Goal: Task Accomplishment & Management: Use online tool/utility

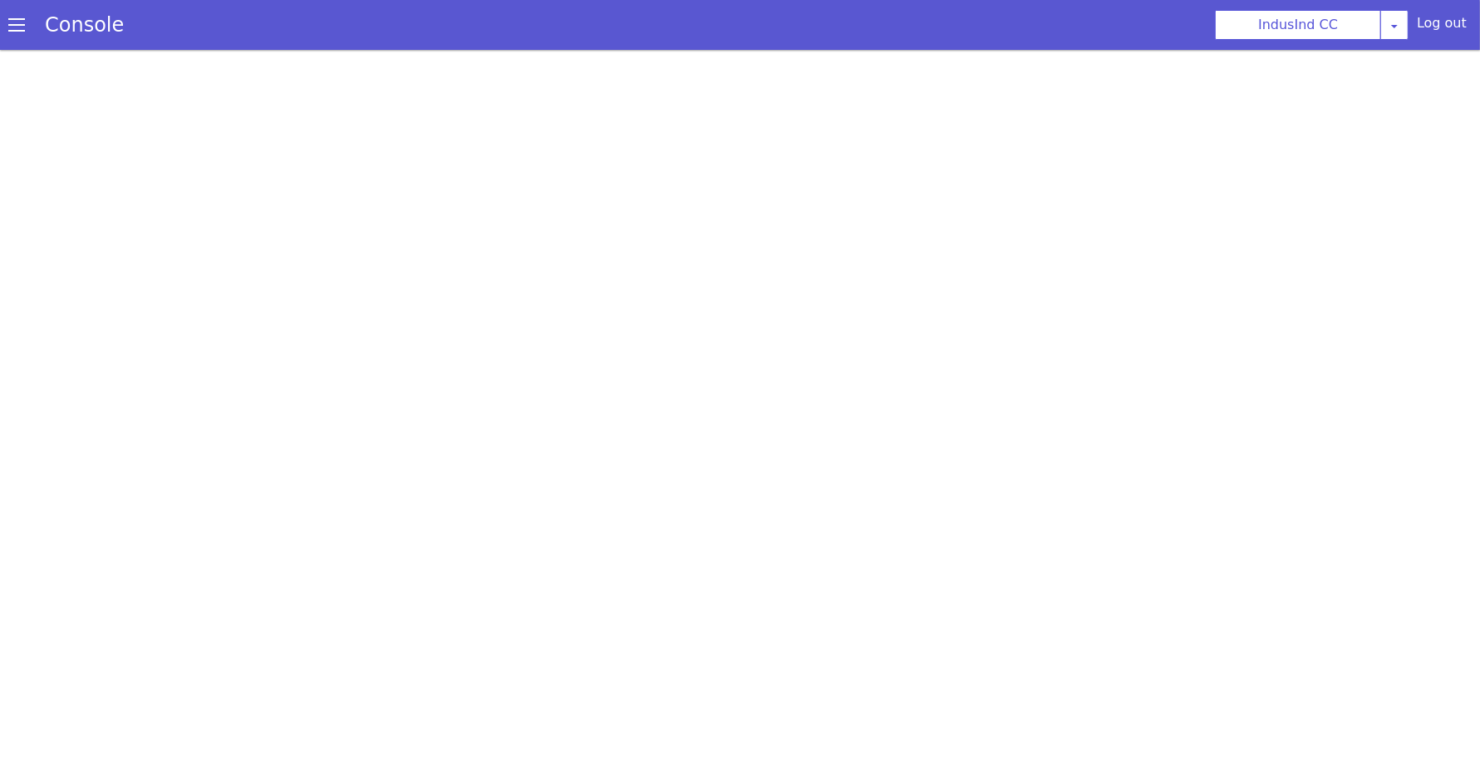
click at [10, 23] on span at bounding box center [16, 25] width 17 height 17
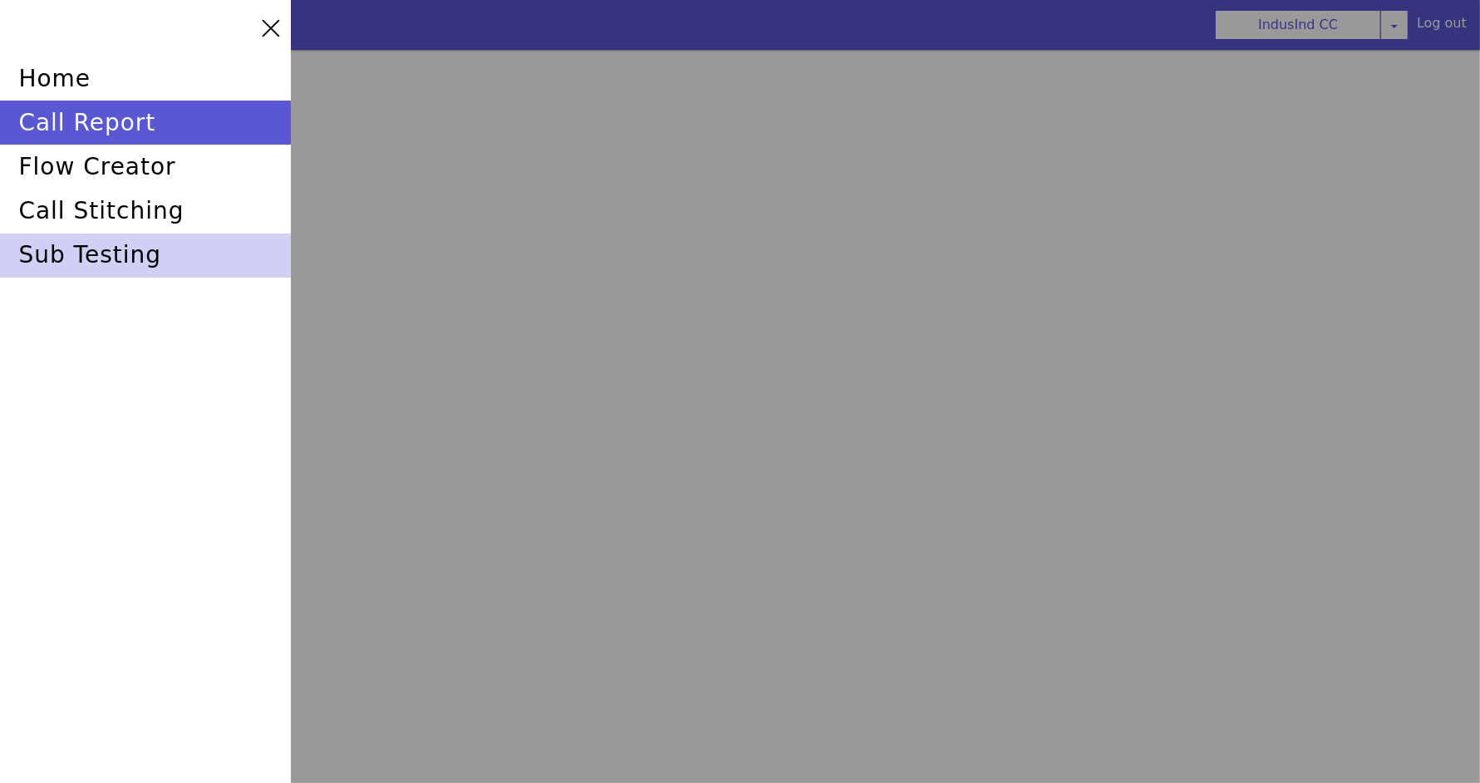
click at [100, 245] on div "sub testing" at bounding box center [145, 255] width 291 height 44
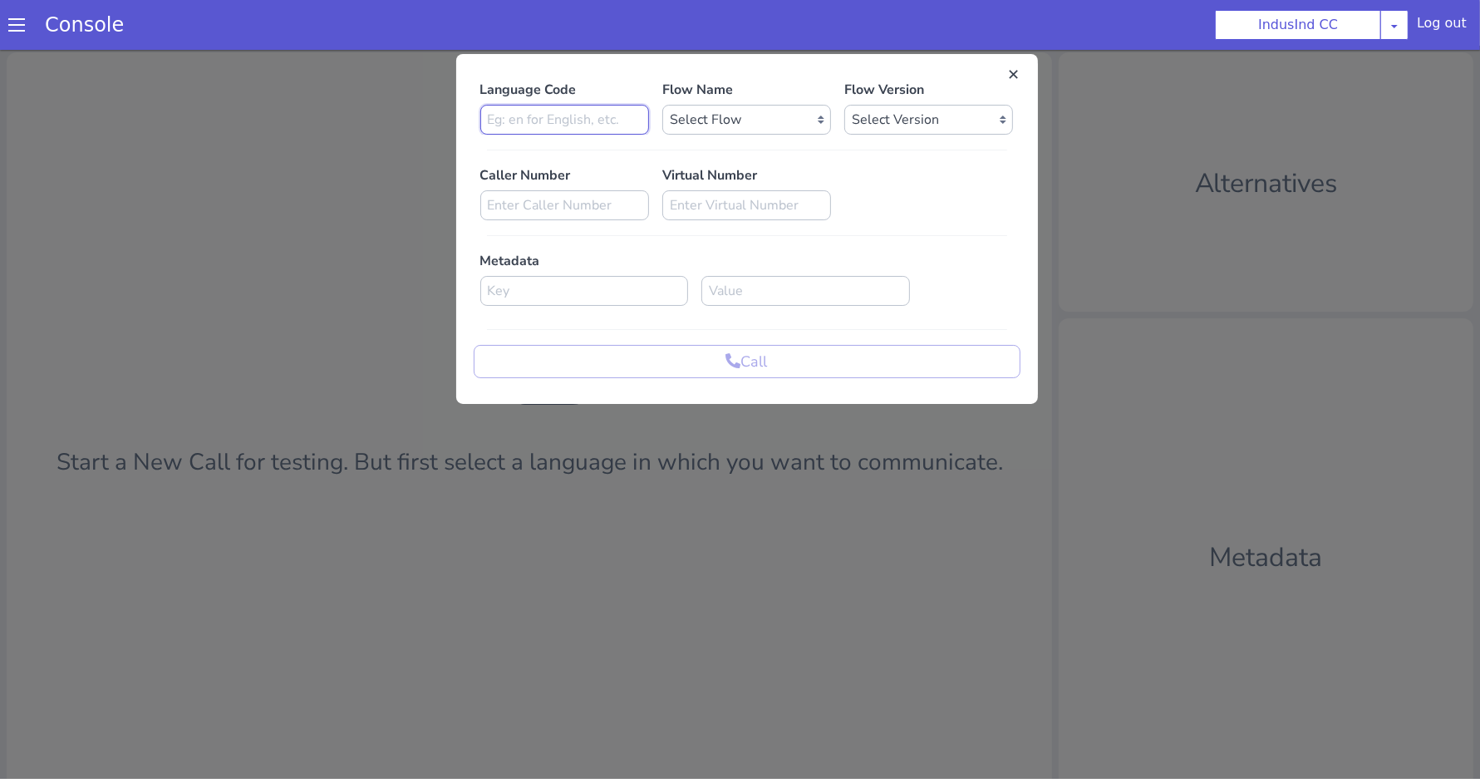
type input "E"
type input "en"
click at [789, 44] on select "Select Flow Indusind Complaint Indusind Credit Card Welcome Calling Indusind- O…" at bounding box center [784, 47] width 169 height 30
select select "4a2d8165-17c6-459f-be1f-997dc015b7fb"
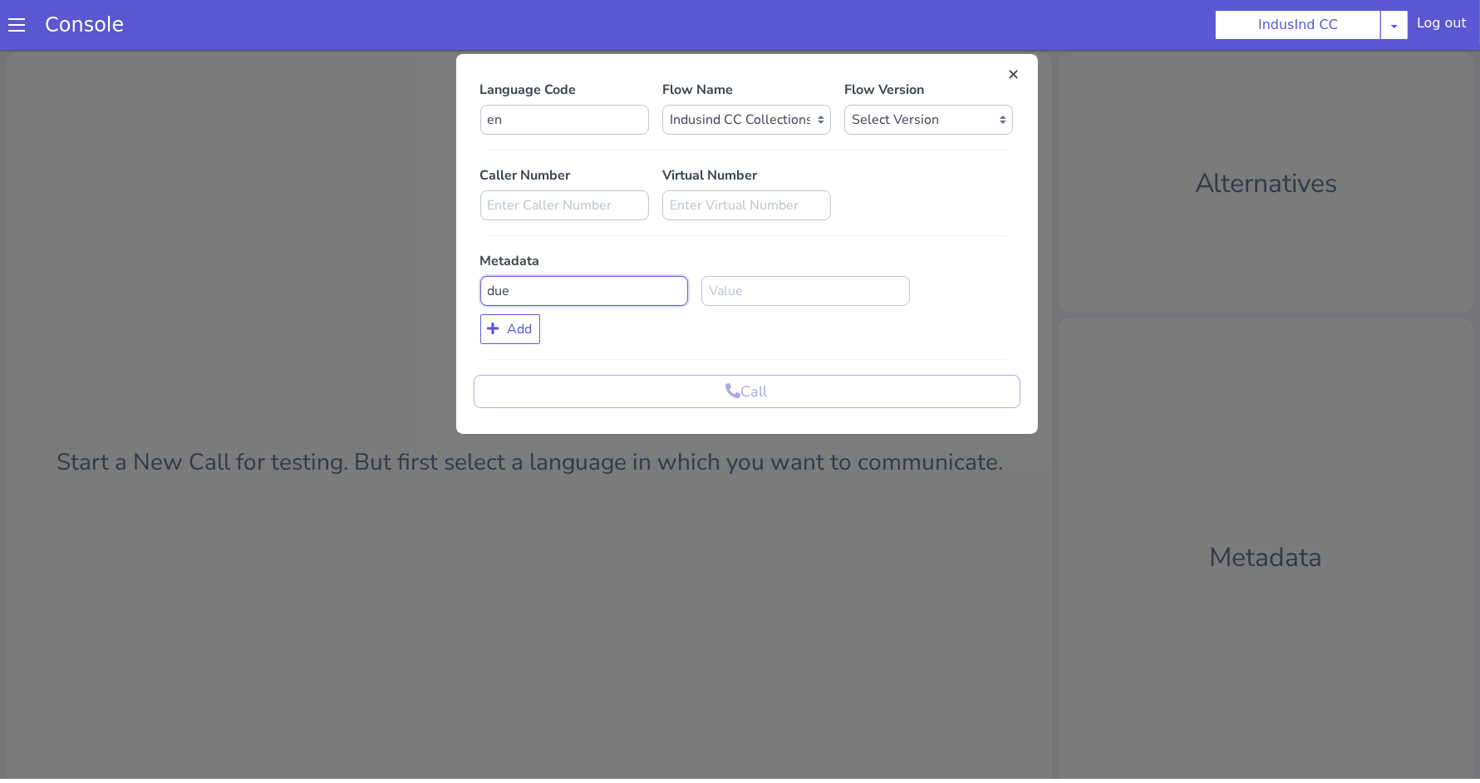
drag, startPoint x: 782, startPoint y: -10, endPoint x: 729, endPoint y: -9, distance: 53.2
paste input "payment_due_dat"
type input "payment_due_date"
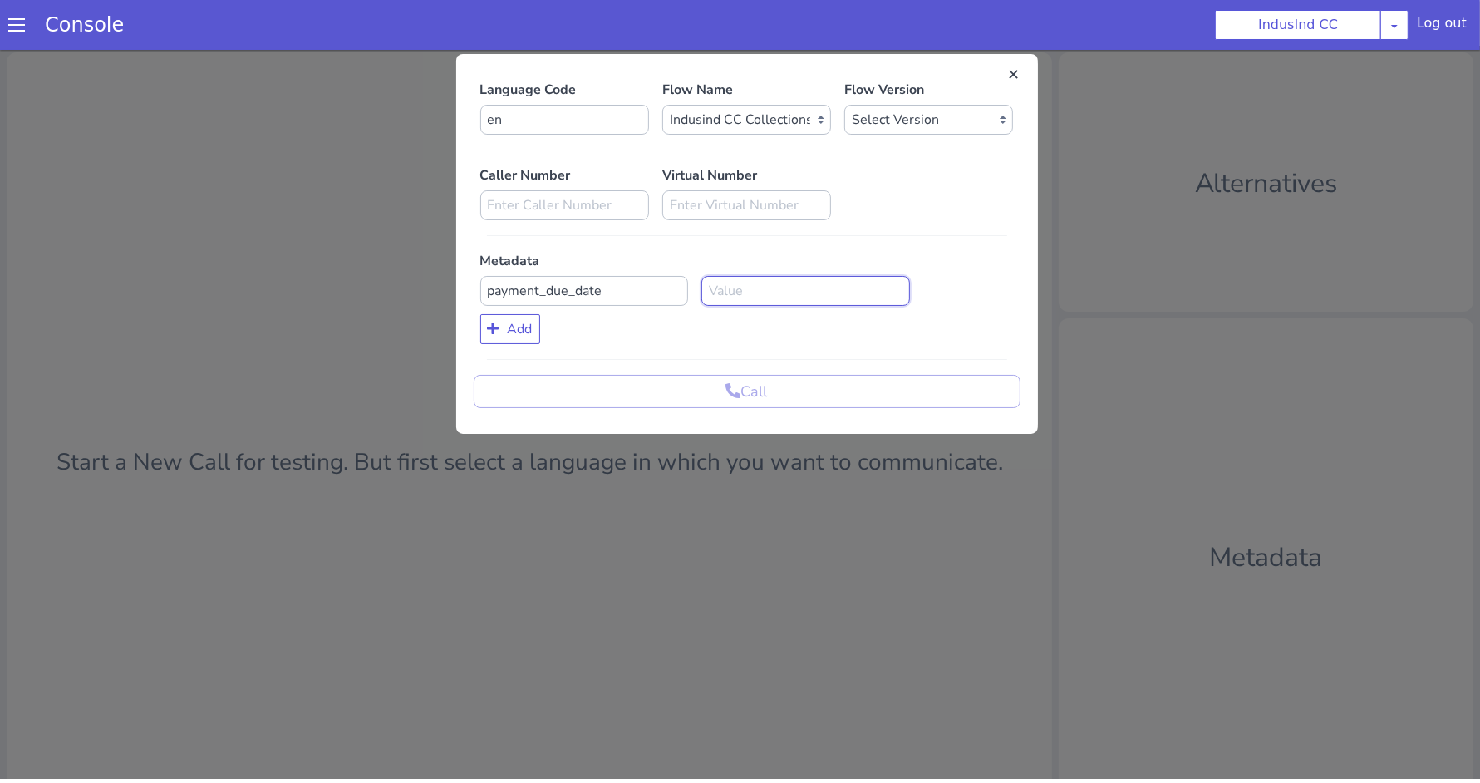
click at [746, 244] on input at bounding box center [827, 246] width 209 height 30
type input "2"
type input "4-09-2025"
click at [748, 27] on button "Add" at bounding box center [755, 22] width 60 height 30
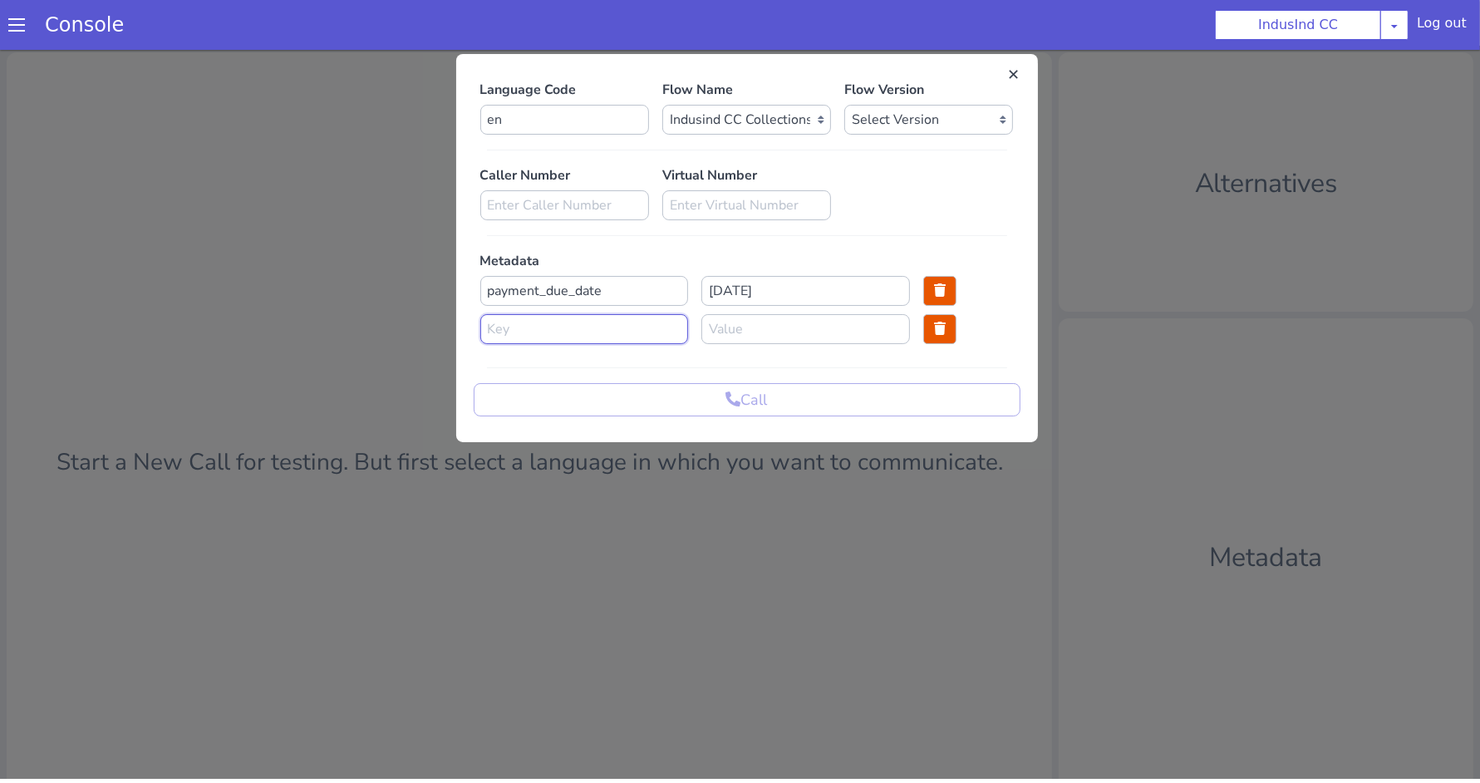
select select "0.0.79"
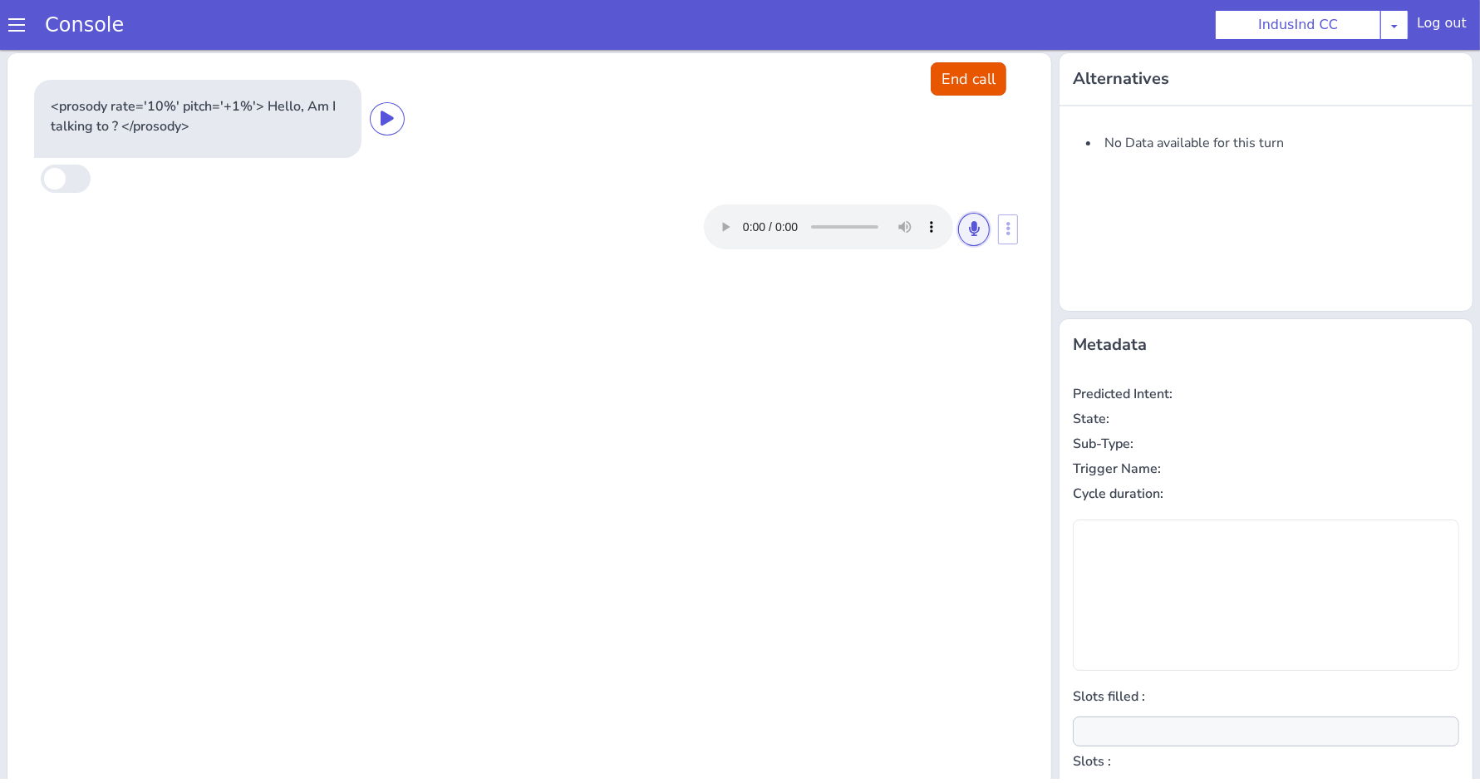
click at [947, 282] on icon at bounding box center [952, 280] width 10 height 15
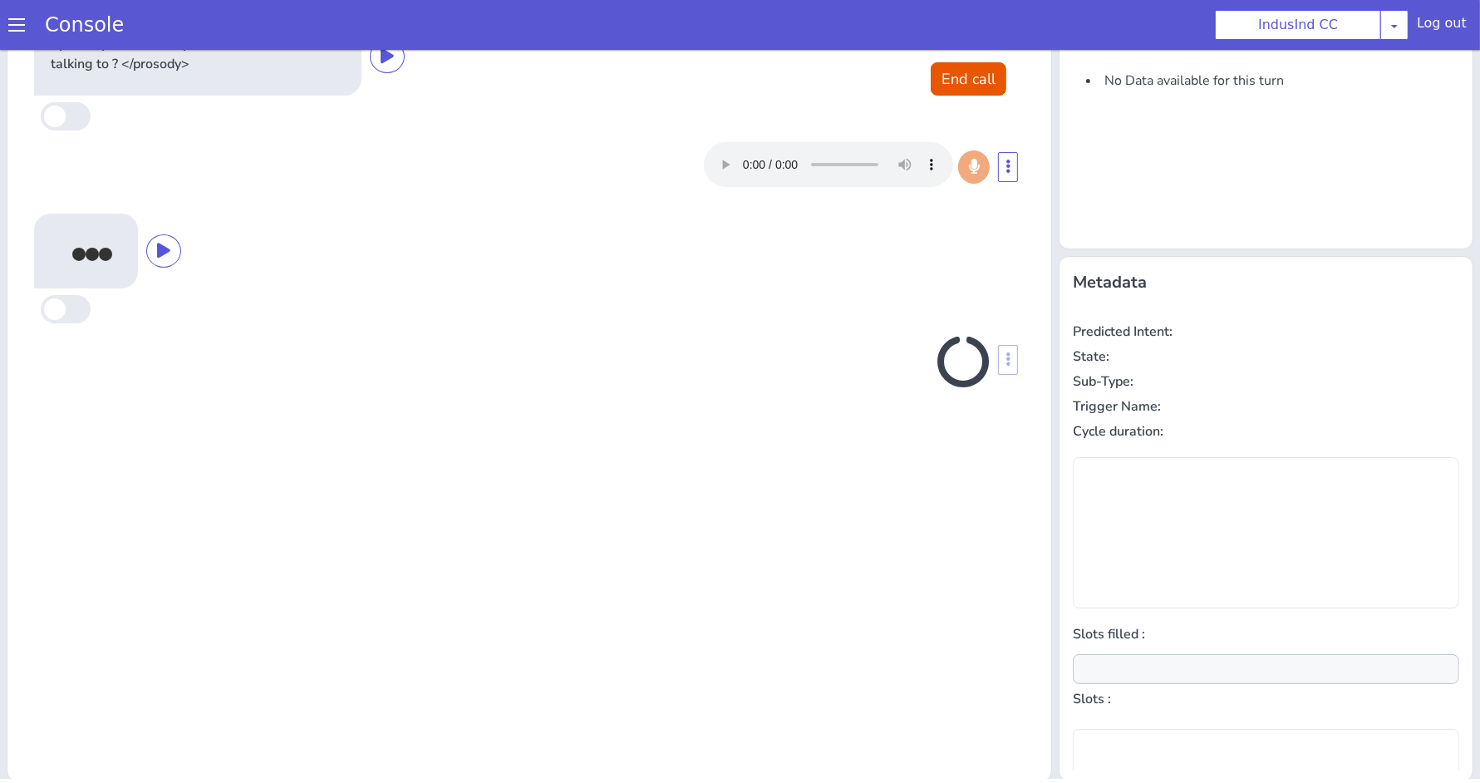
scroll to position [64, 0]
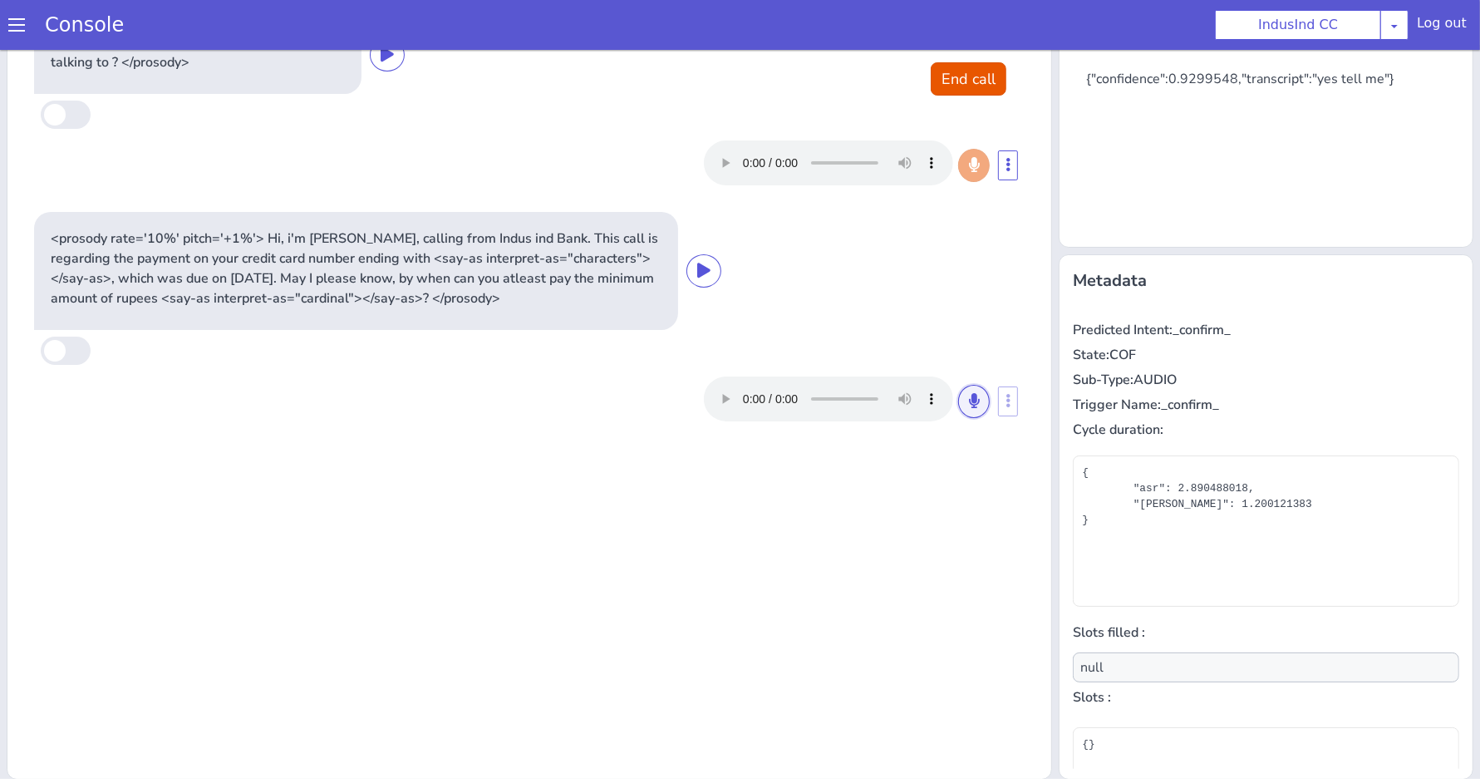
click at [1344, 10] on icon at bounding box center [1349, 14] width 10 height 15
click at [1214, 91] on icon at bounding box center [1219, 94] width 10 height 15
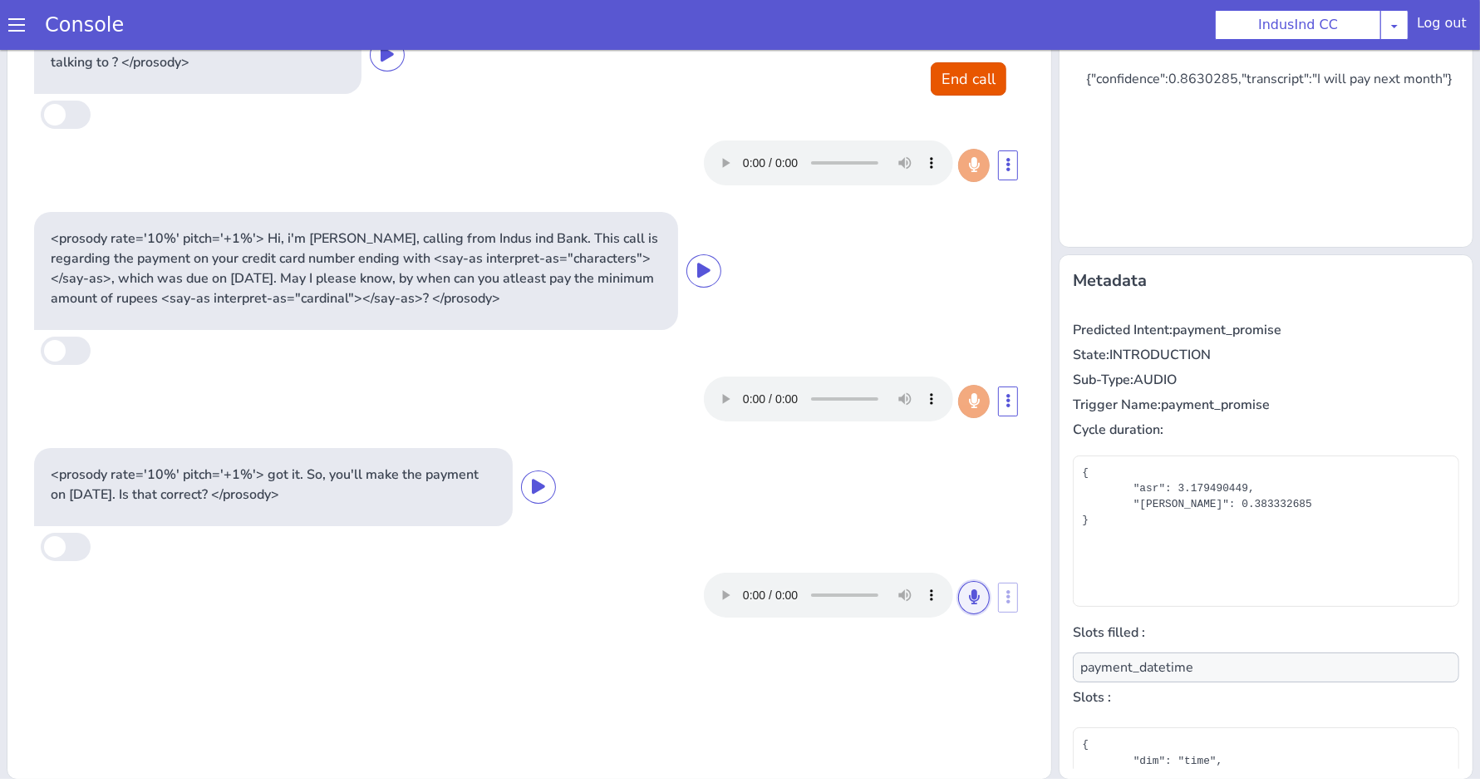
click at [1343, 209] on icon at bounding box center [1348, 210] width 10 height 15
click at [1421, 175] on icon at bounding box center [1426, 176] width 10 height 15
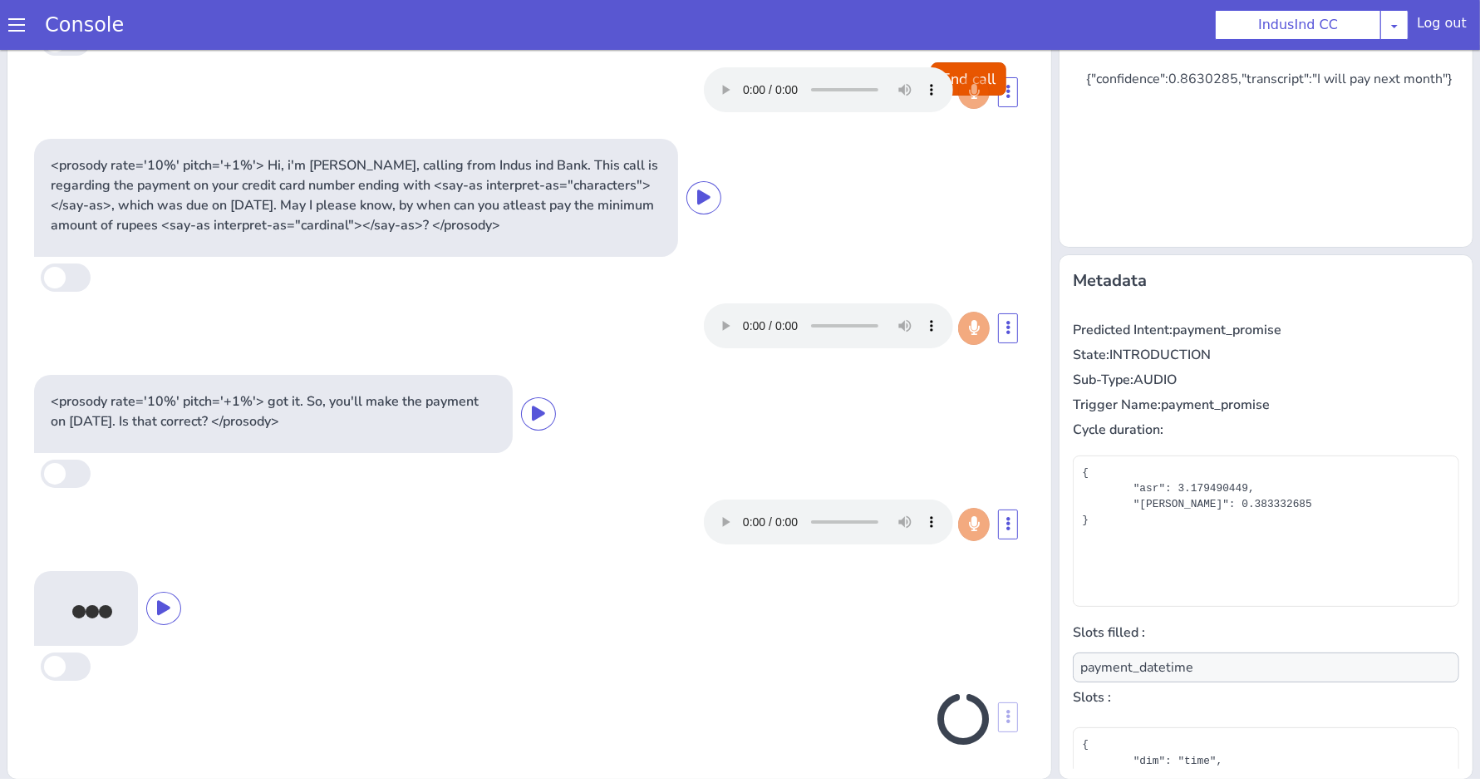
type input "null"
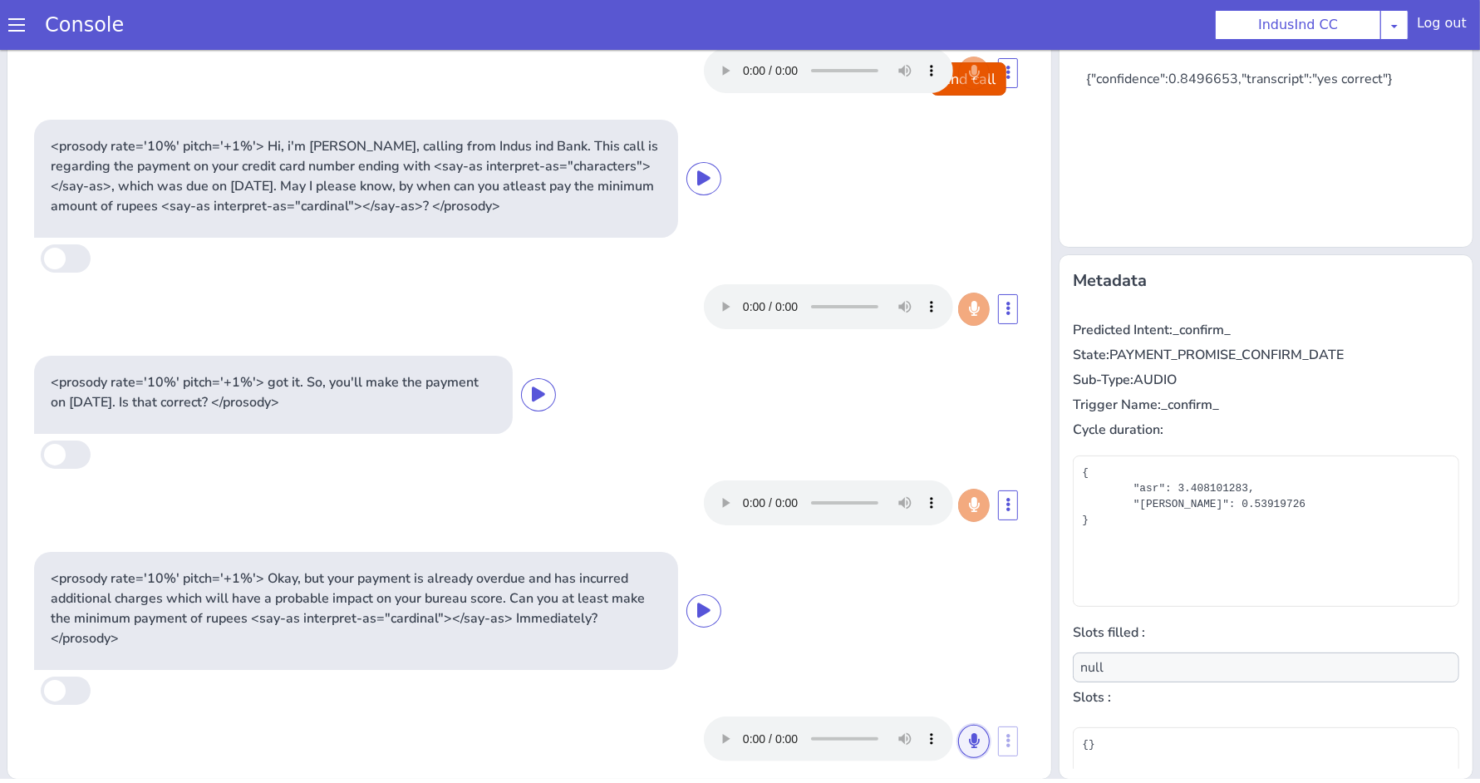
click at [1264, 407] on button at bounding box center [1280, 393] width 32 height 33
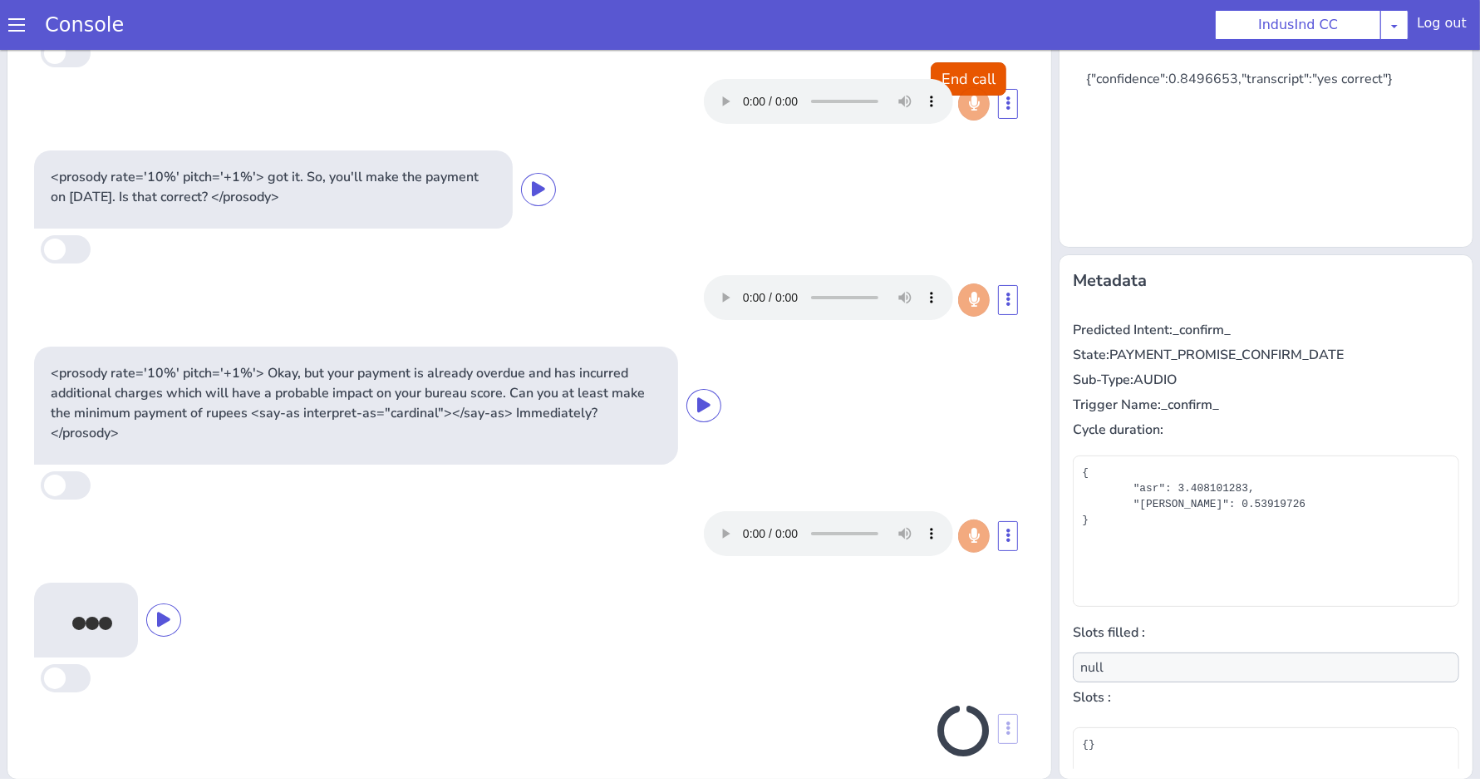
scroll to position [328, 0]
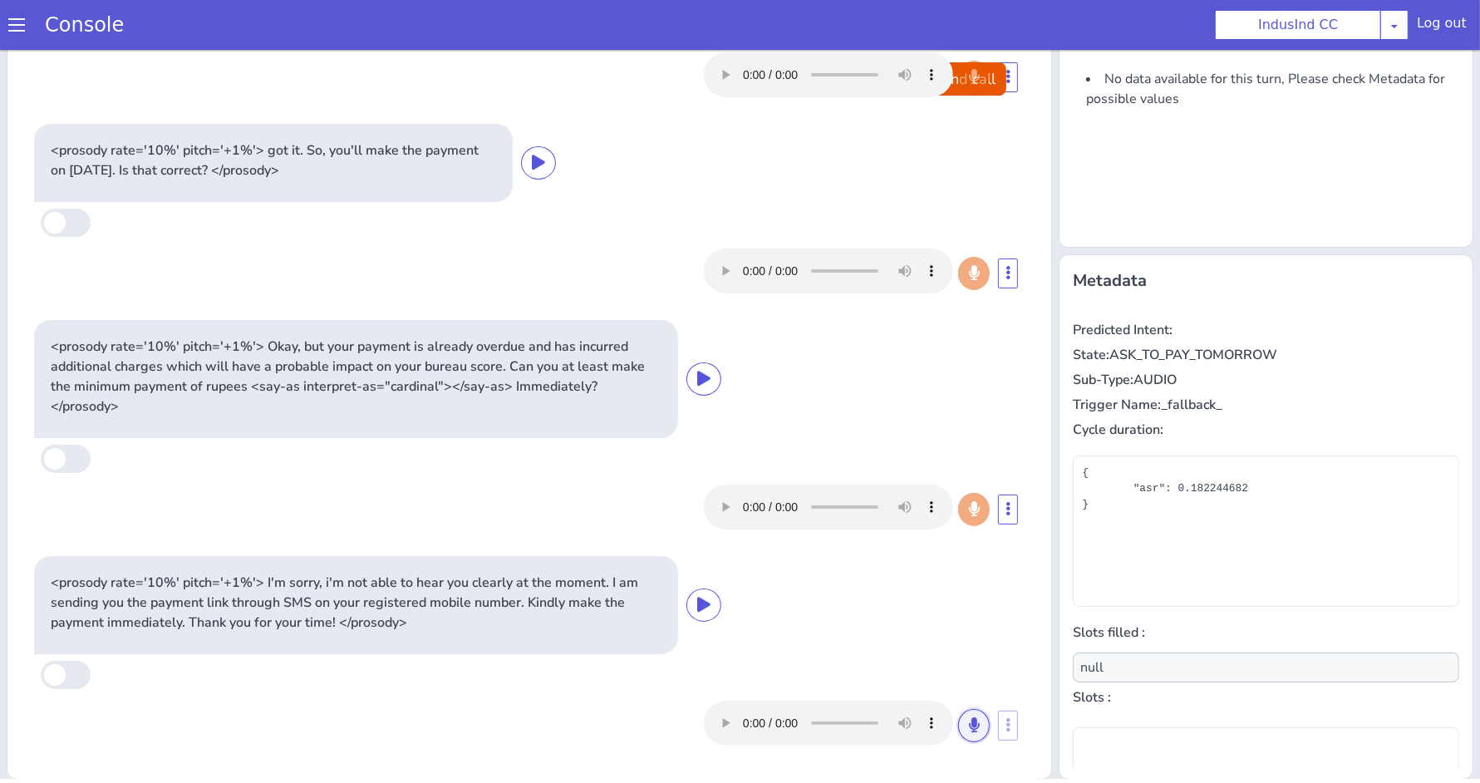
click at [980, 697] on button at bounding box center [996, 680] width 32 height 33
click at [1203, 436] on button at bounding box center [1219, 419] width 32 height 33
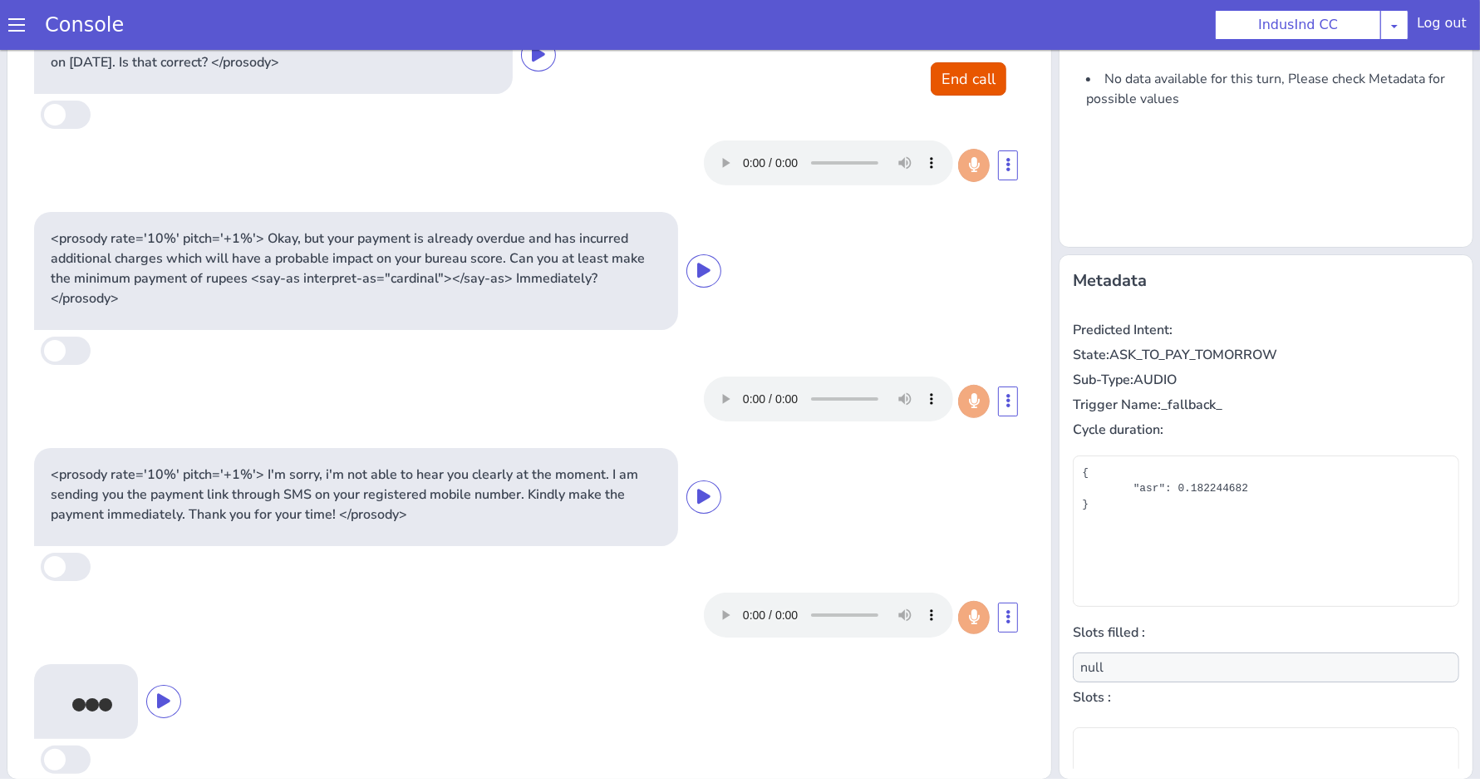
scroll to position [544, 0]
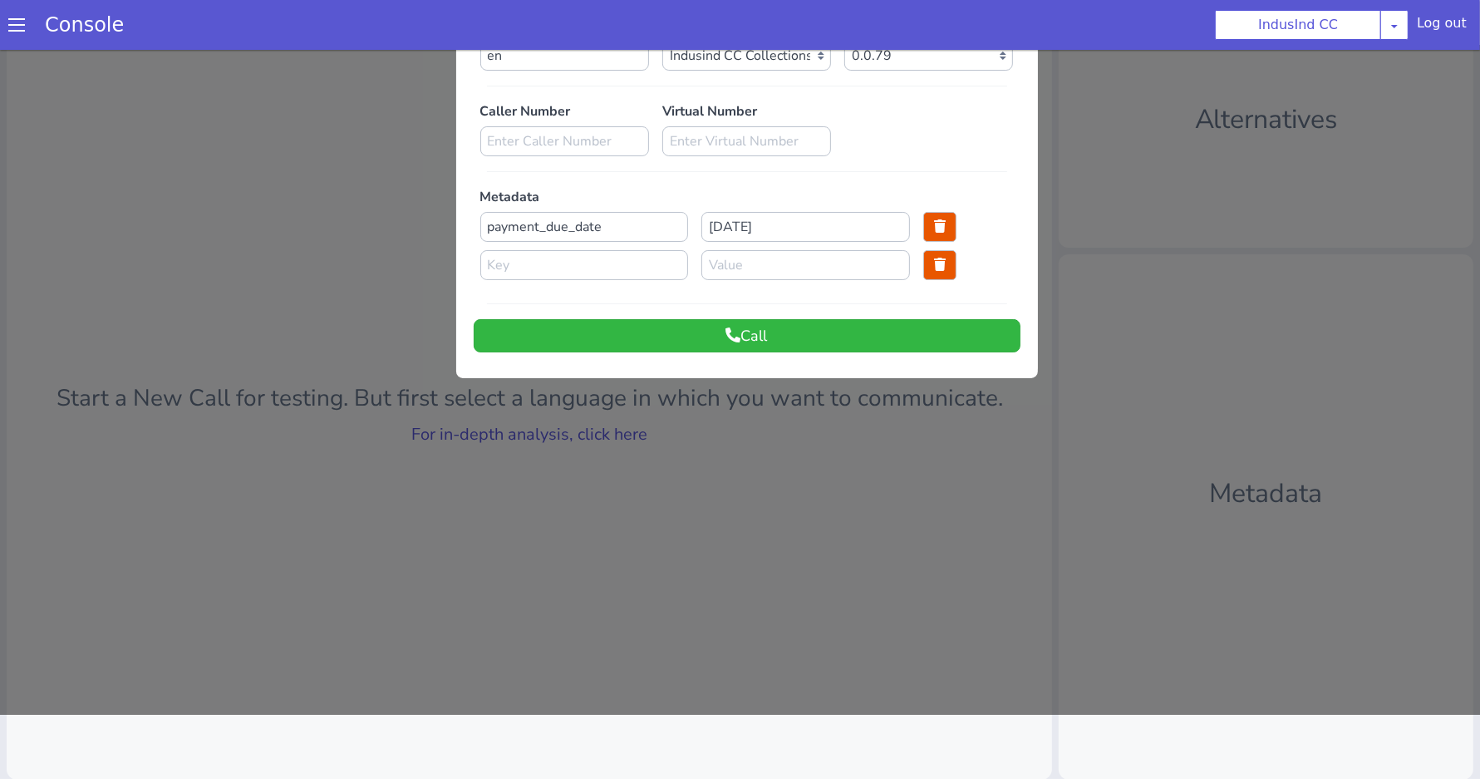
click at [806, 120] on div at bounding box center [986, 41] width 1480 height 733
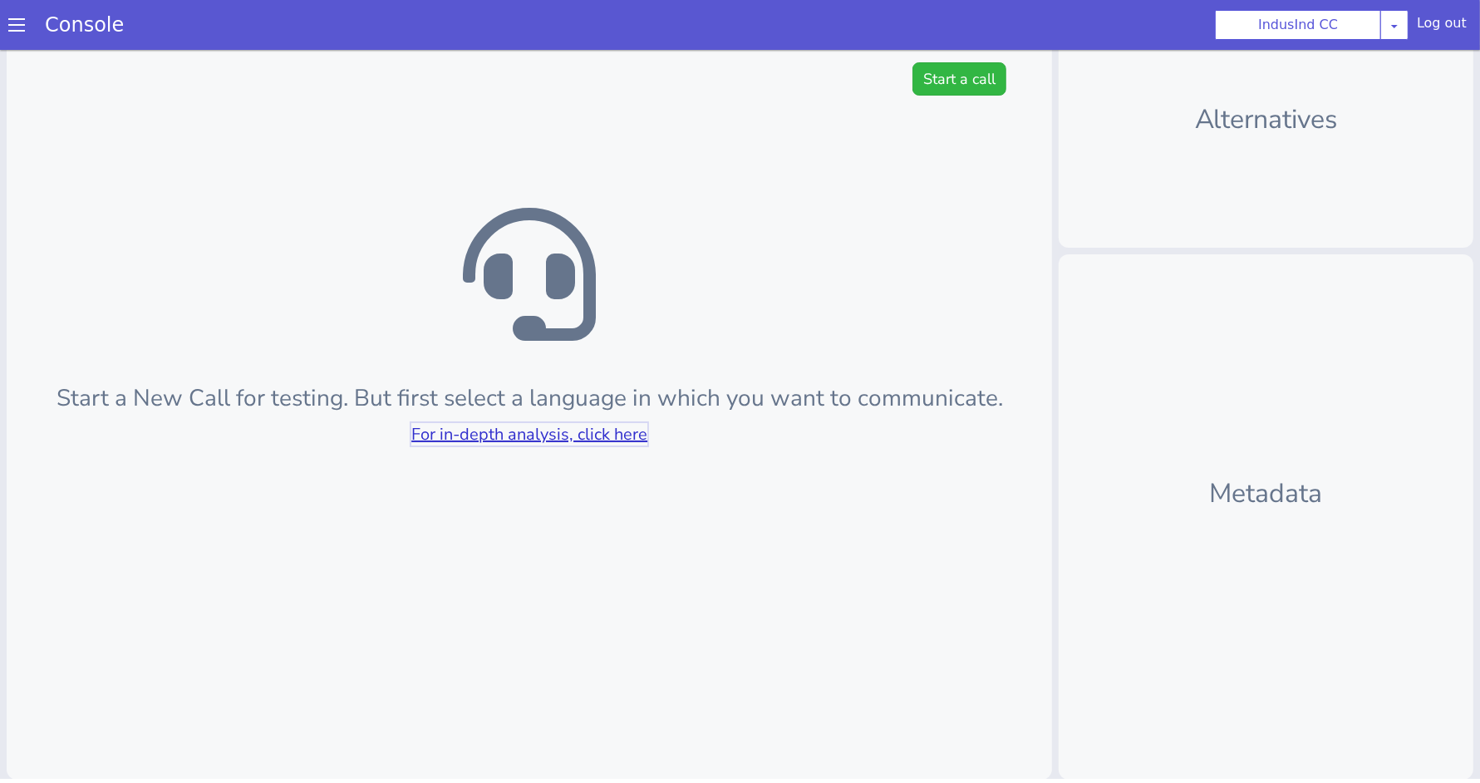
click at [705, 211] on link "For in-depth analysis, click here" at bounding box center [679, 214] width 236 height 22
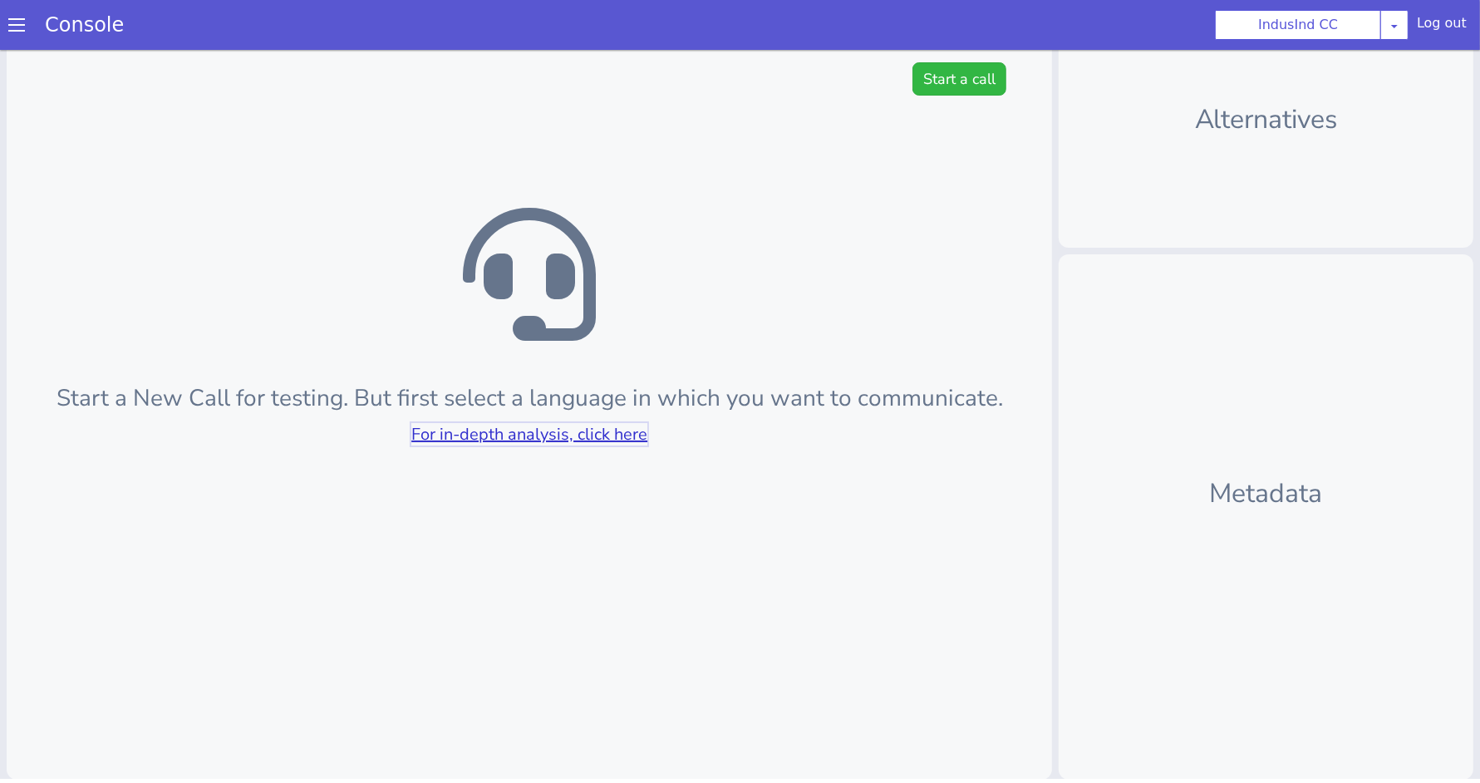
click at [967, 54] on link "For in-depth analysis, click here" at bounding box center [903, 48] width 236 height 22
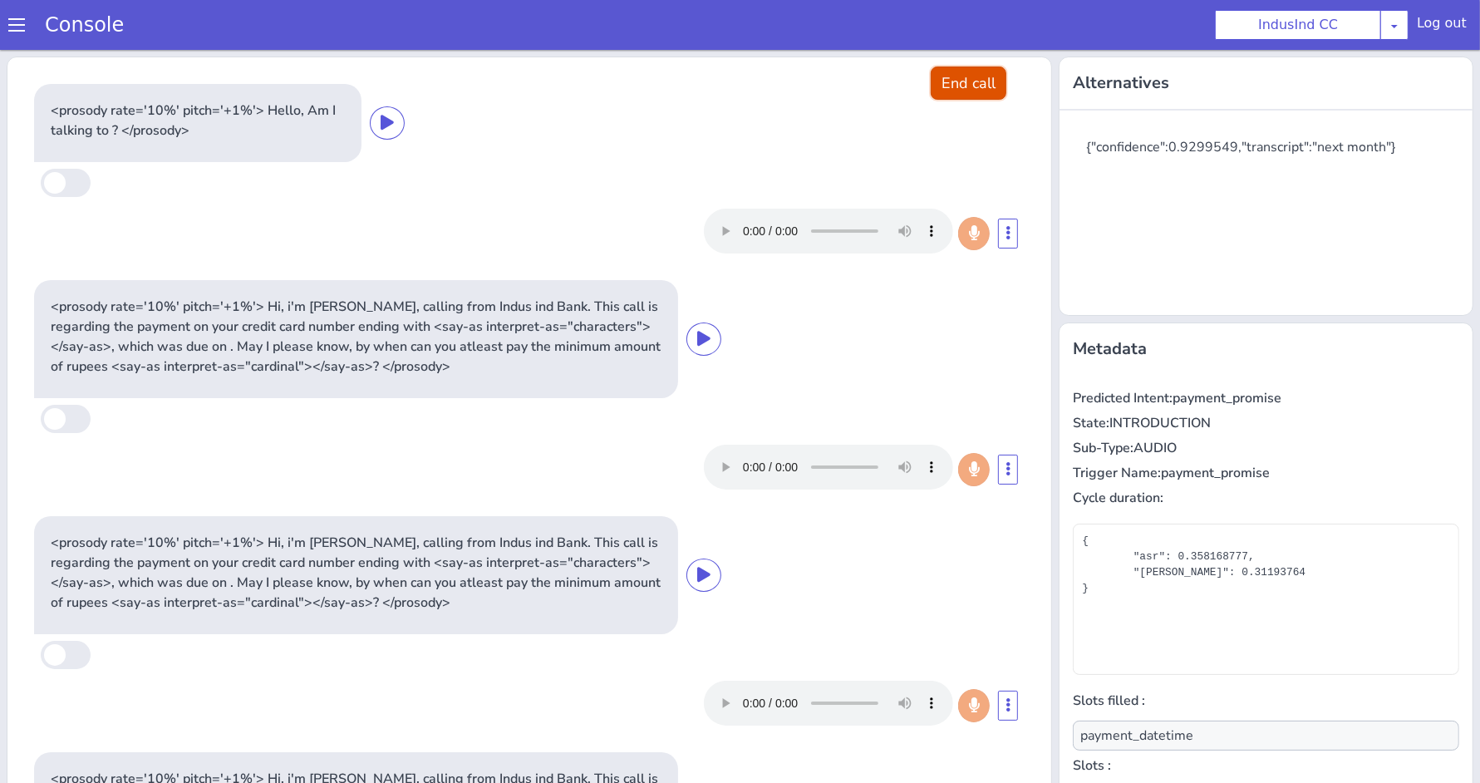
click at [949, 89] on button "End call" at bounding box center [969, 82] width 76 height 33
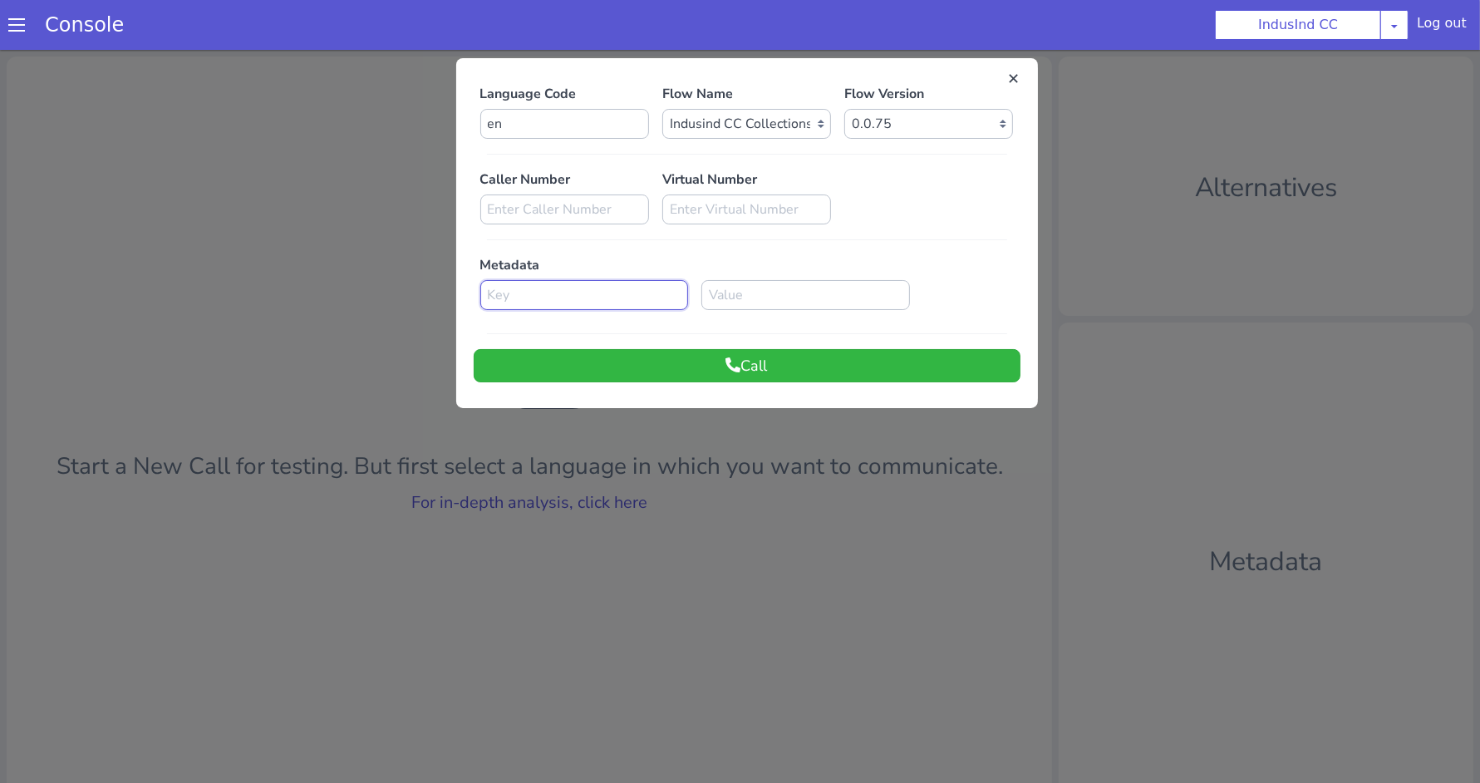
click at [627, 292] on input at bounding box center [584, 294] width 209 height 30
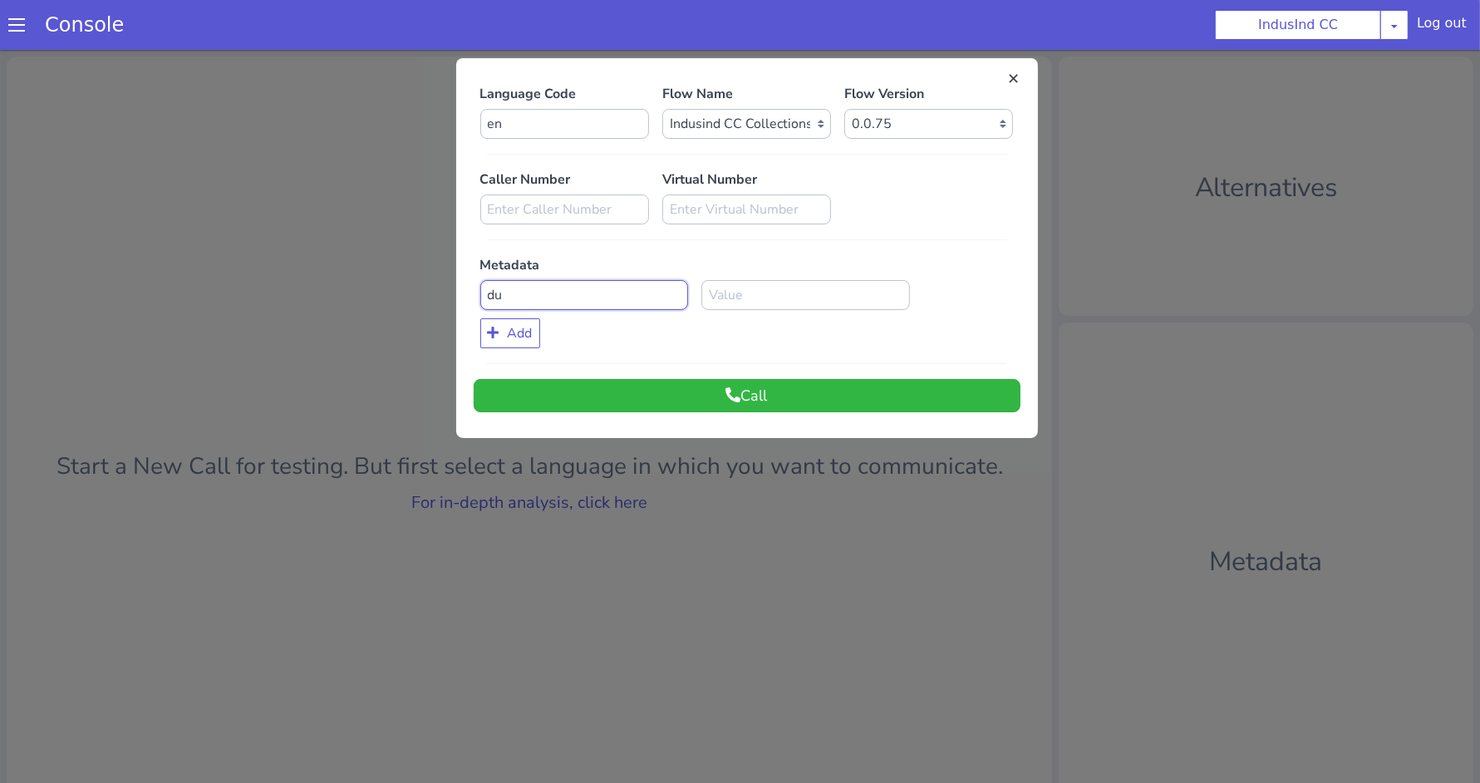
type input "d"
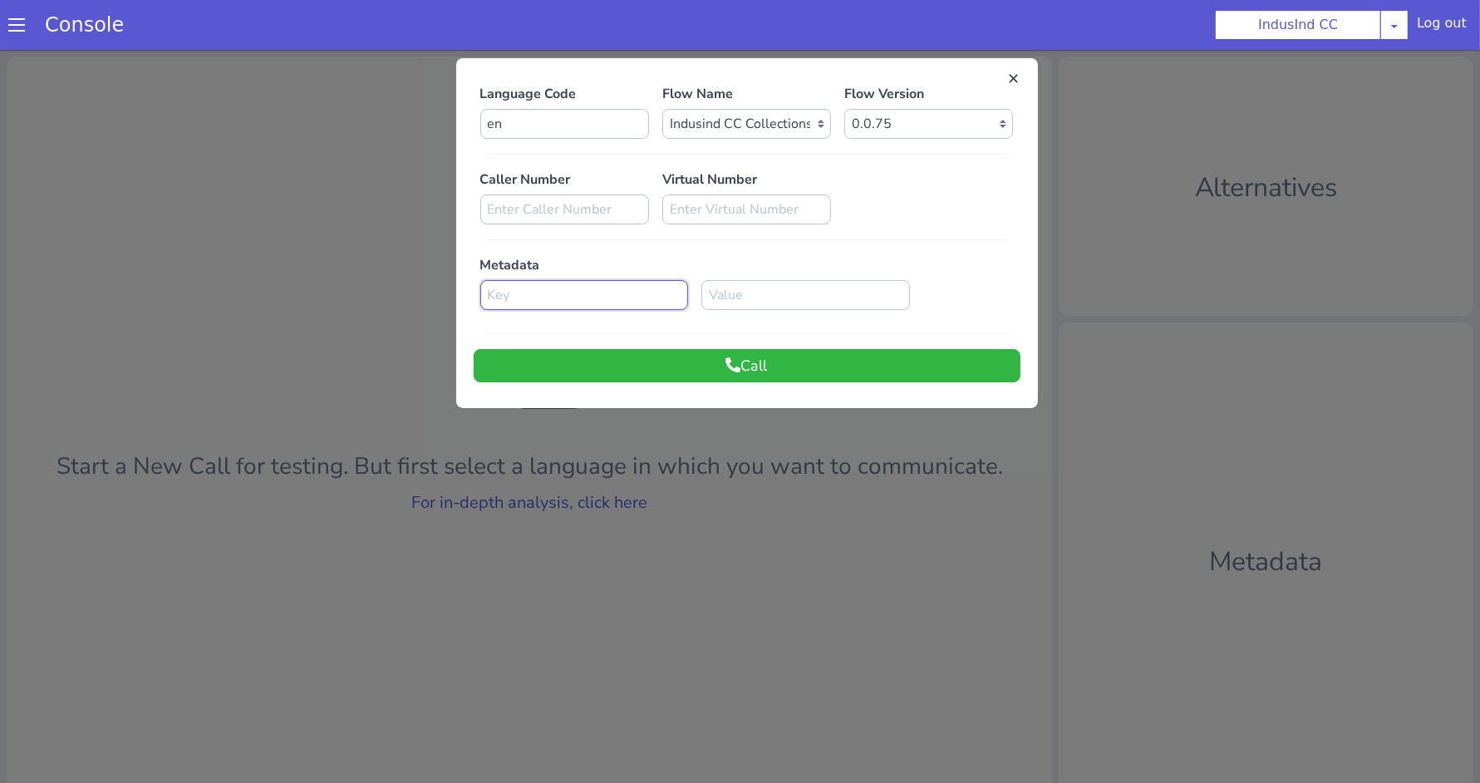
paste input "payment_due_date"
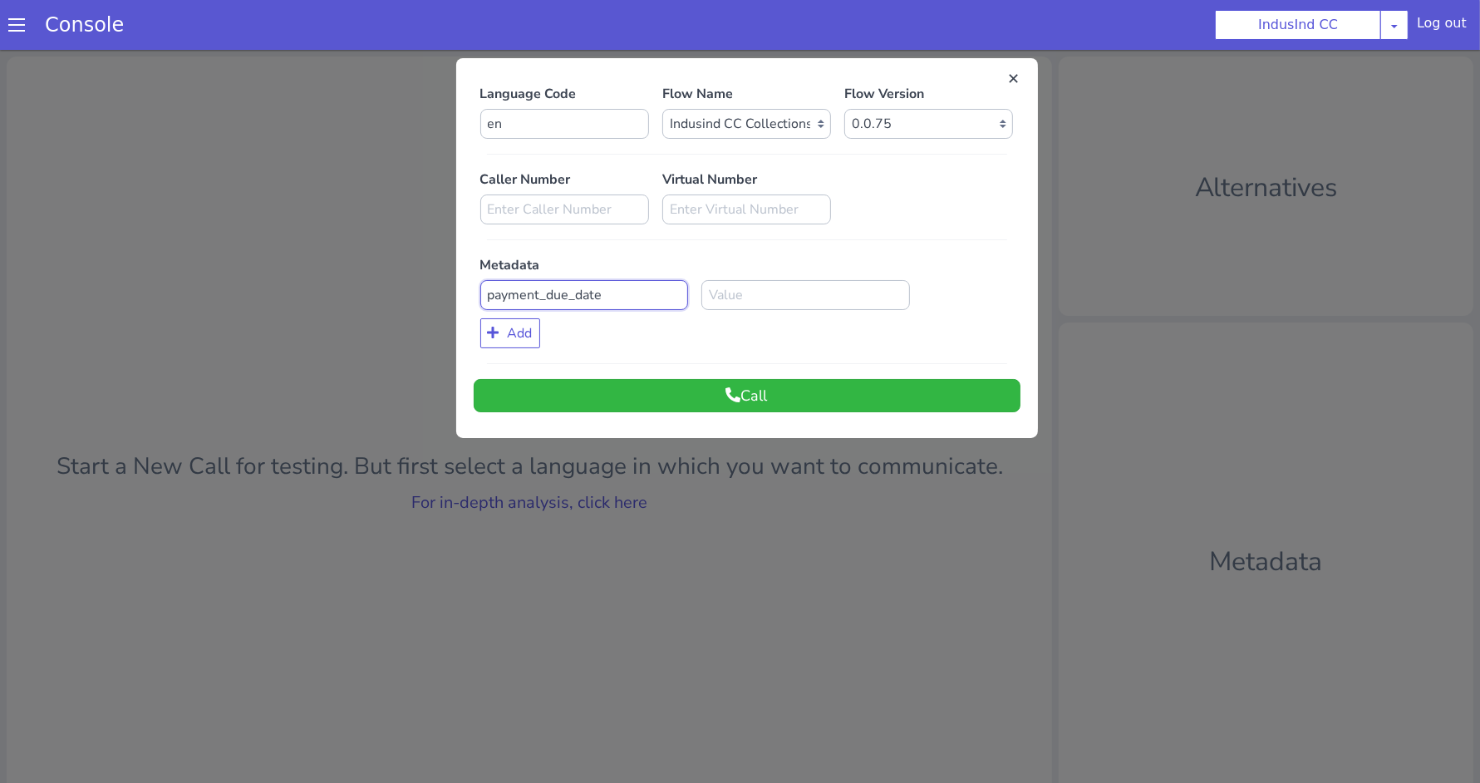
type input "payment_due_date"
click at [815, 306] on input at bounding box center [805, 294] width 209 height 30
type input "4-09-2025"
click at [762, 375] on div "Language Code en Flow Name Select Flow Indusind Complaint Indusind Credit Card …" at bounding box center [747, 247] width 547 height 328
click at [740, 401] on button "Call" at bounding box center [747, 394] width 547 height 33
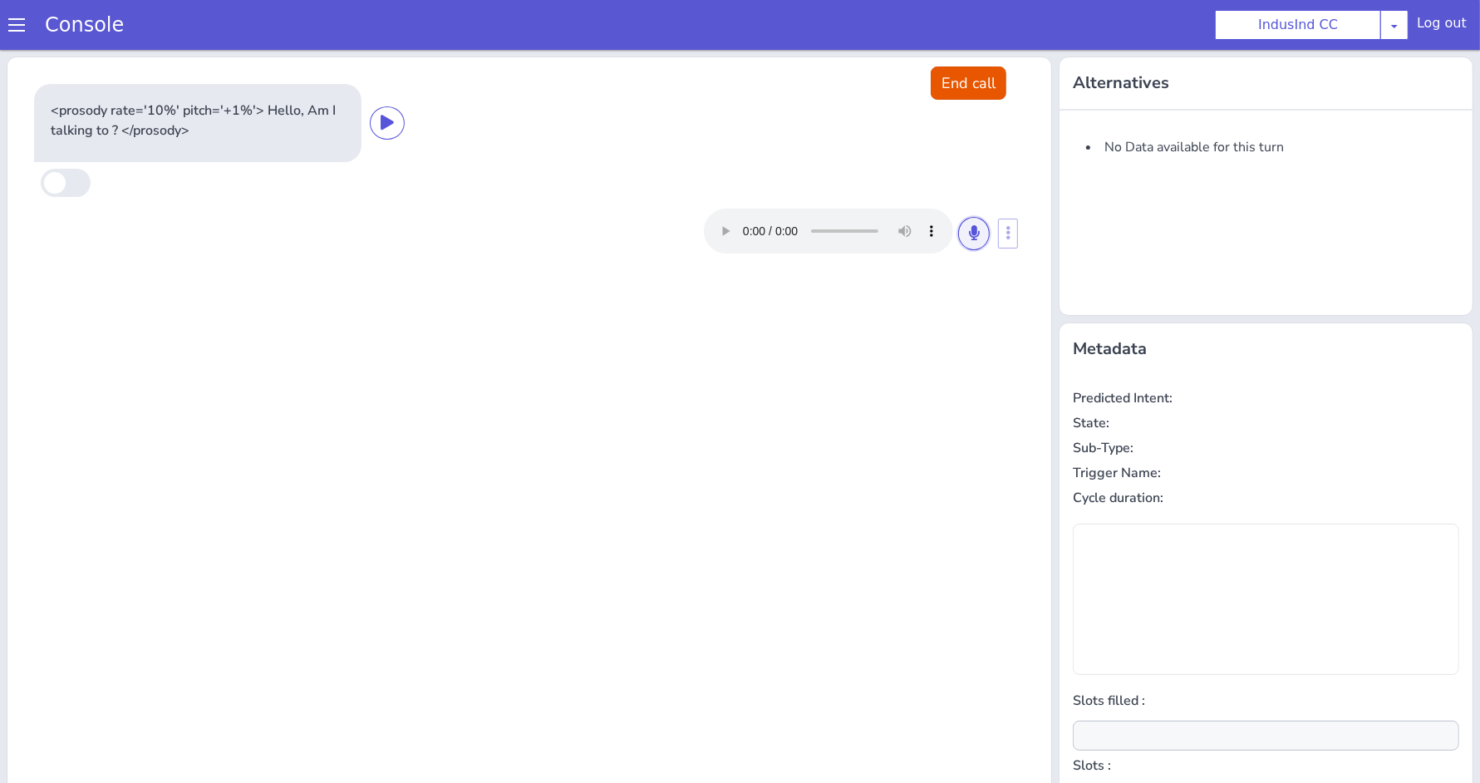
click at [969, 231] on icon at bounding box center [974, 231] width 10 height 15
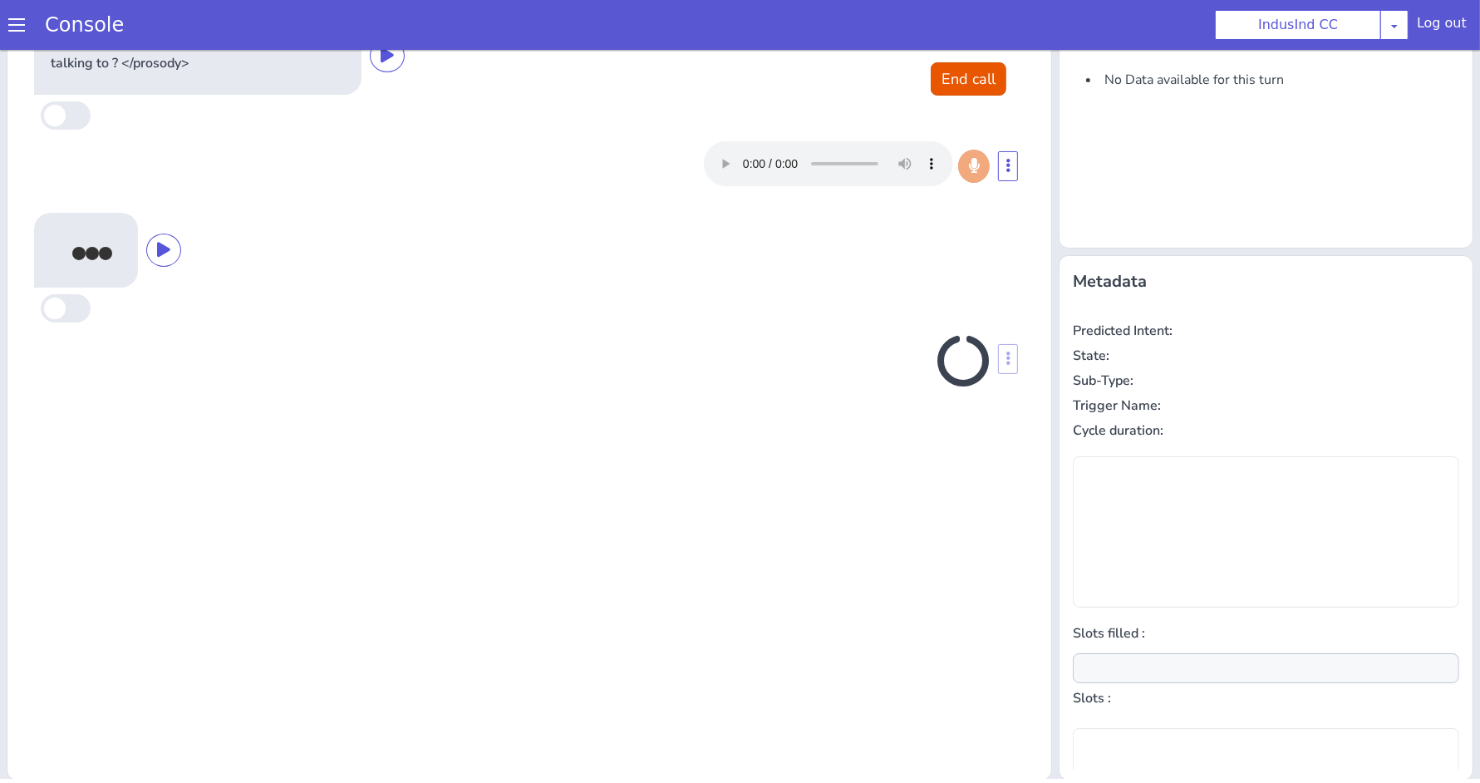
scroll to position [64, 0]
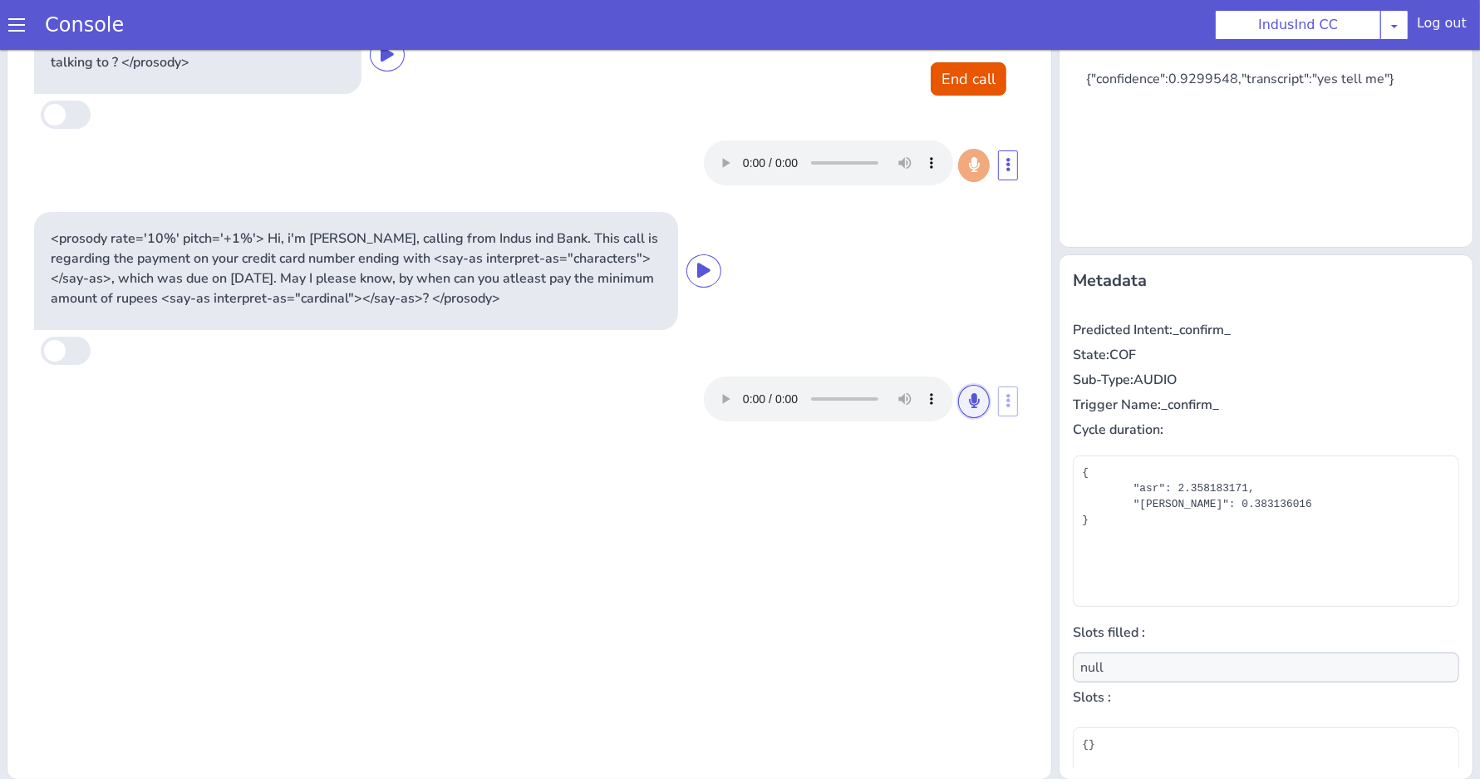
click at [973, 401] on button at bounding box center [974, 401] width 32 height 33
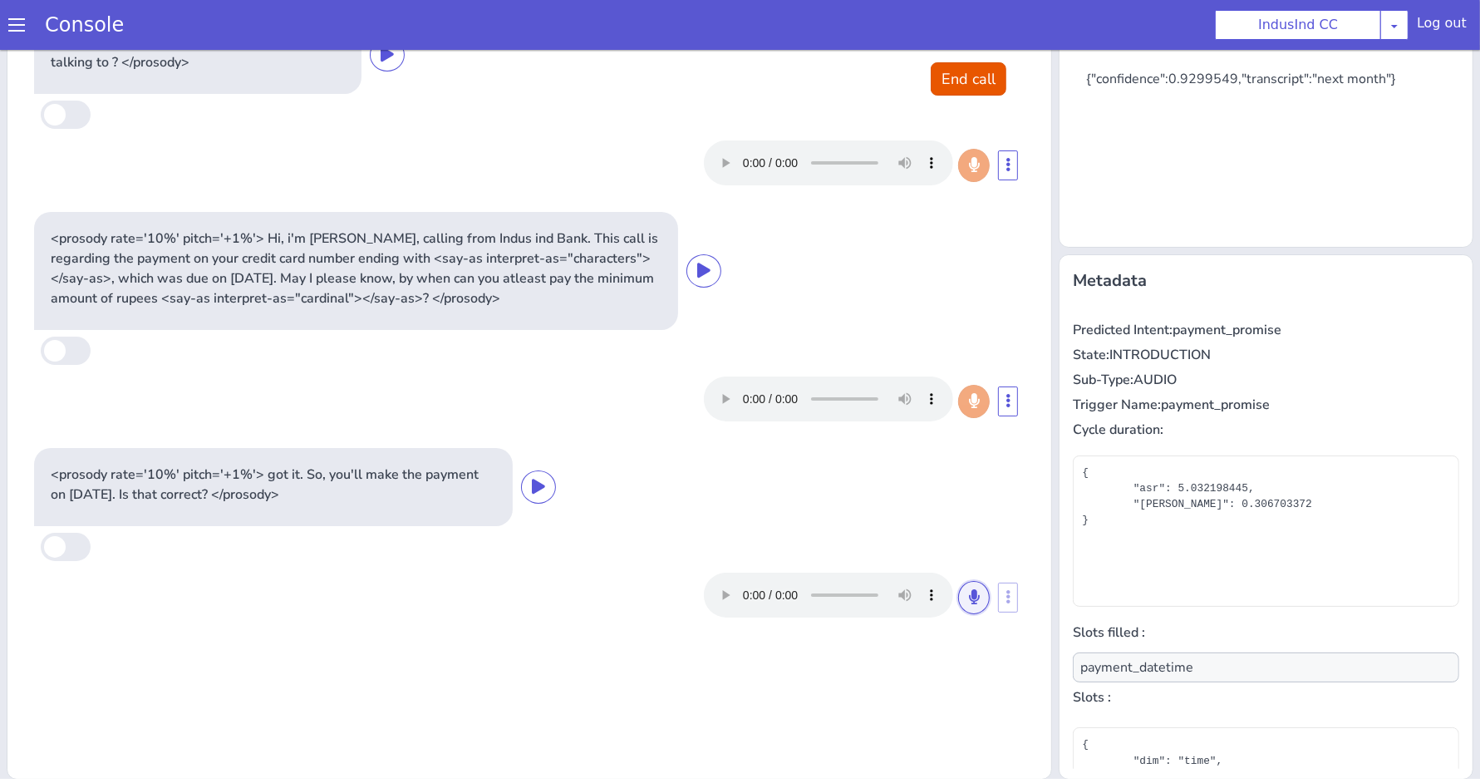
click at [972, 587] on button at bounding box center [974, 597] width 32 height 33
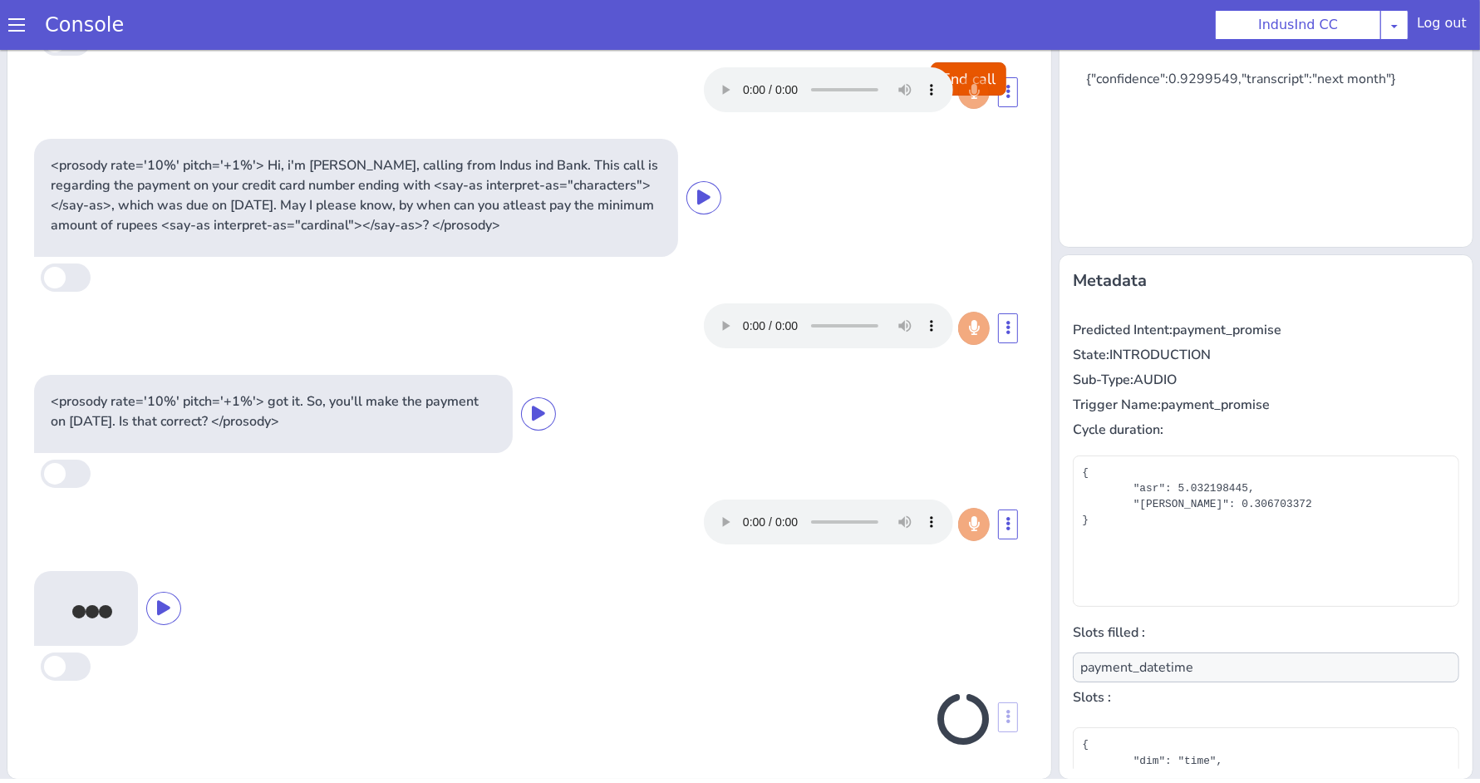
click at [399, 408] on p "<prosody rate='10%' pitch='+1%'> got it. So, you'll make the payment on 01 Octo…" at bounding box center [273, 411] width 445 height 40
type input "null"
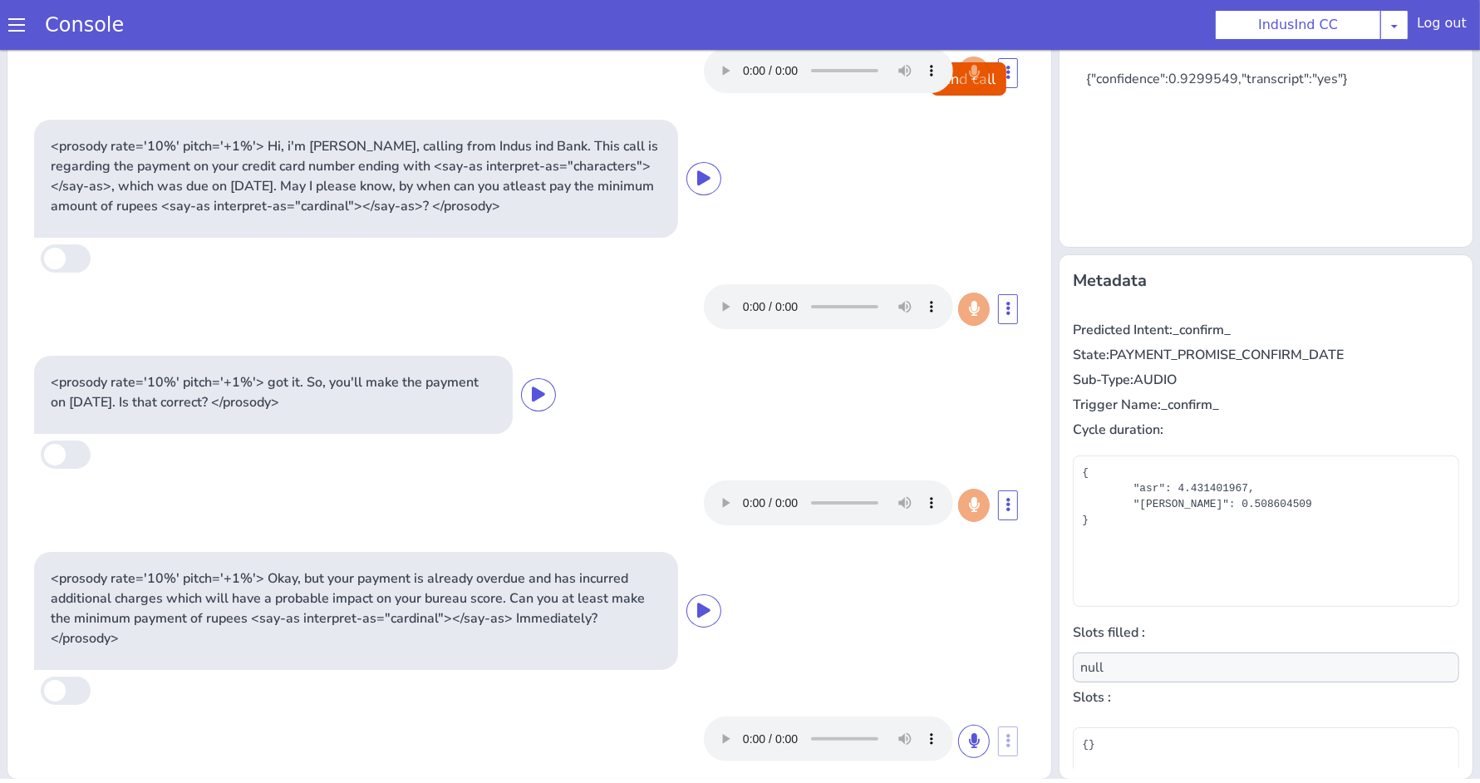
scroll to position [127, 0]
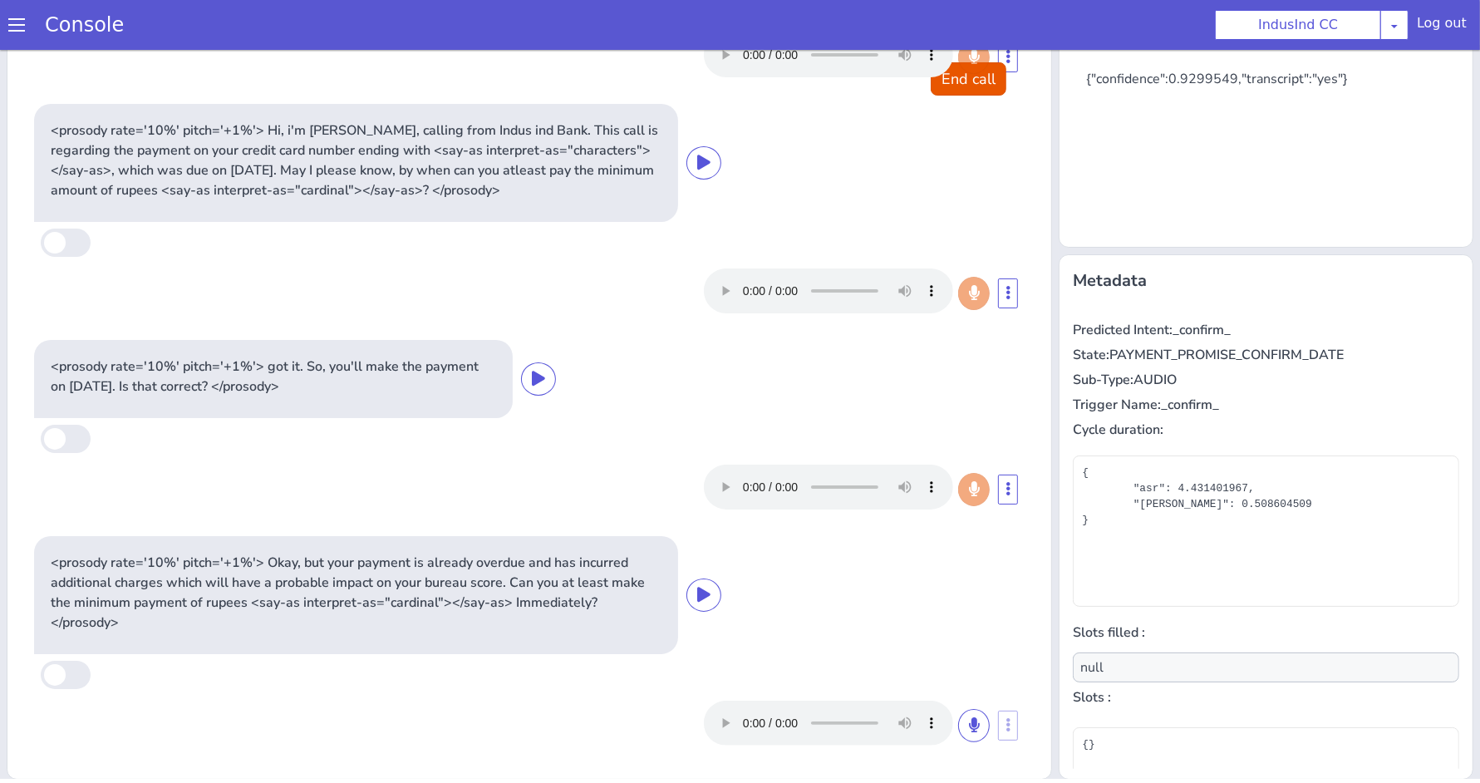
click at [533, 589] on p "<prosody rate='10%' pitch='+1%'> Okay, but your payment is already overdue and …" at bounding box center [356, 593] width 611 height 80
click at [64, 676] on span at bounding box center [66, 675] width 50 height 28
click at [41, 675] on input "checkbox" at bounding box center [41, 675] width 0 height 0
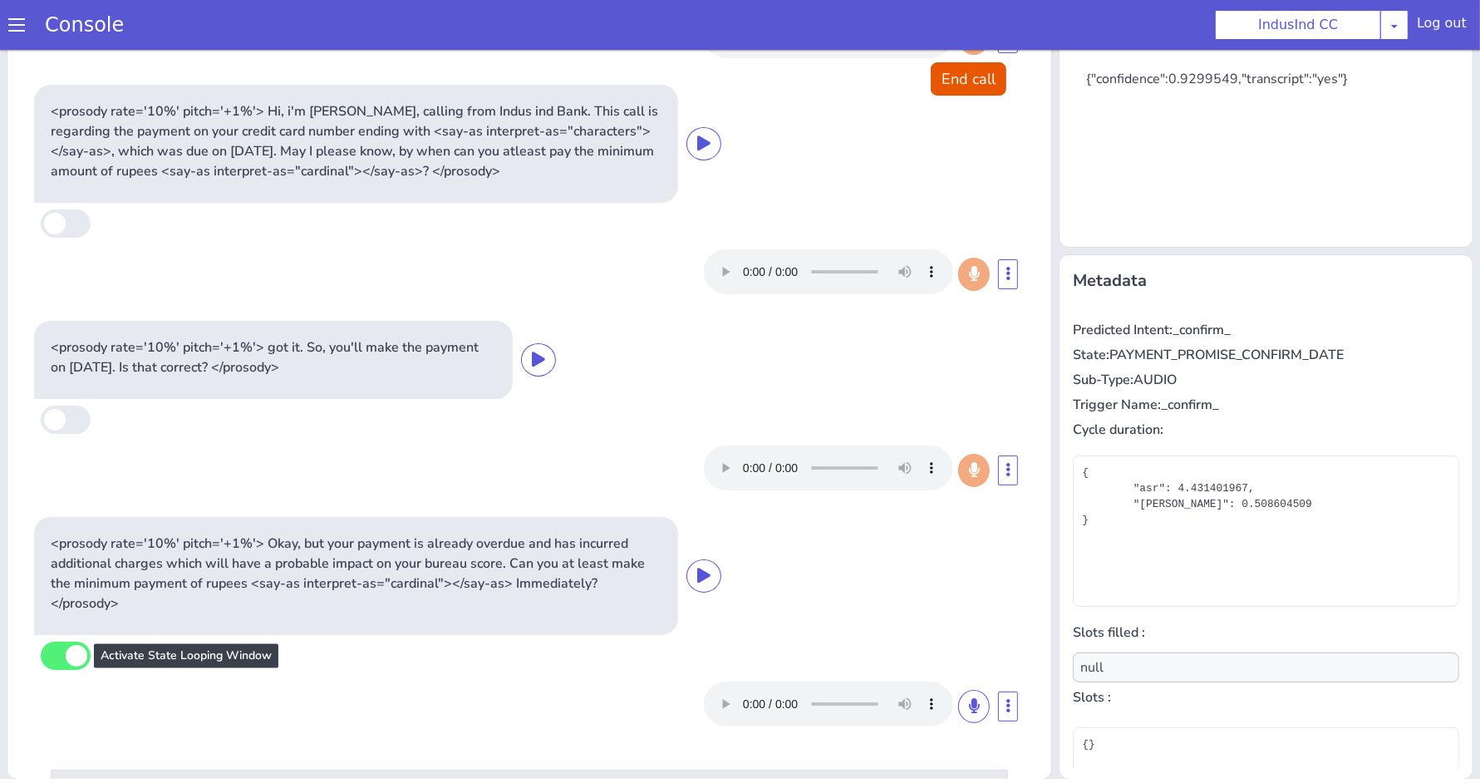
click at [79, 670] on span at bounding box center [66, 655] width 50 height 28
click at [81, 670] on span at bounding box center [66, 655] width 50 height 28
click at [63, 670] on span at bounding box center [66, 655] width 50 height 28
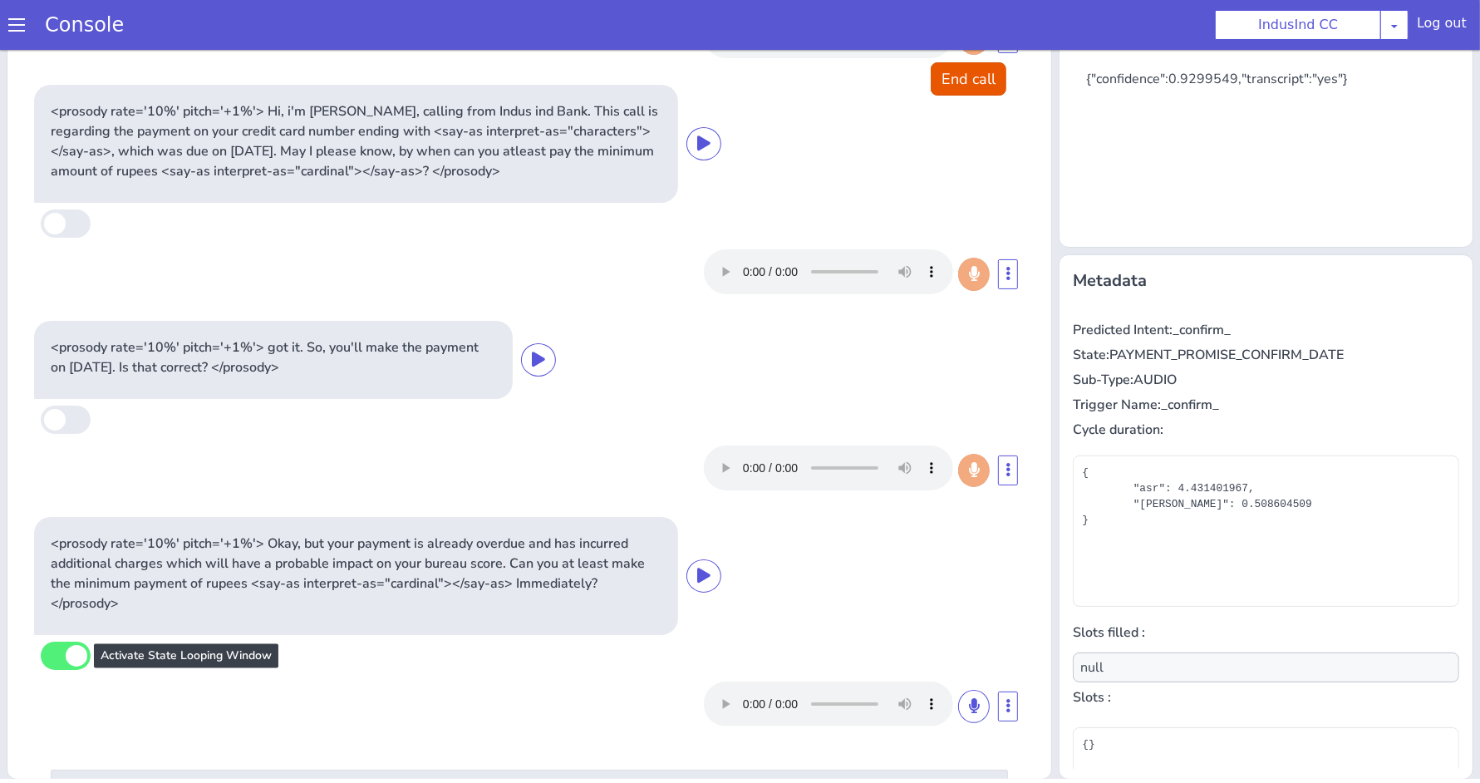
click at [63, 670] on span at bounding box center [66, 655] width 50 height 28
click at [57, 670] on span at bounding box center [66, 655] width 50 height 28
click at [49, 670] on span at bounding box center [66, 655] width 50 height 28
click at [61, 670] on span at bounding box center [66, 655] width 50 height 28
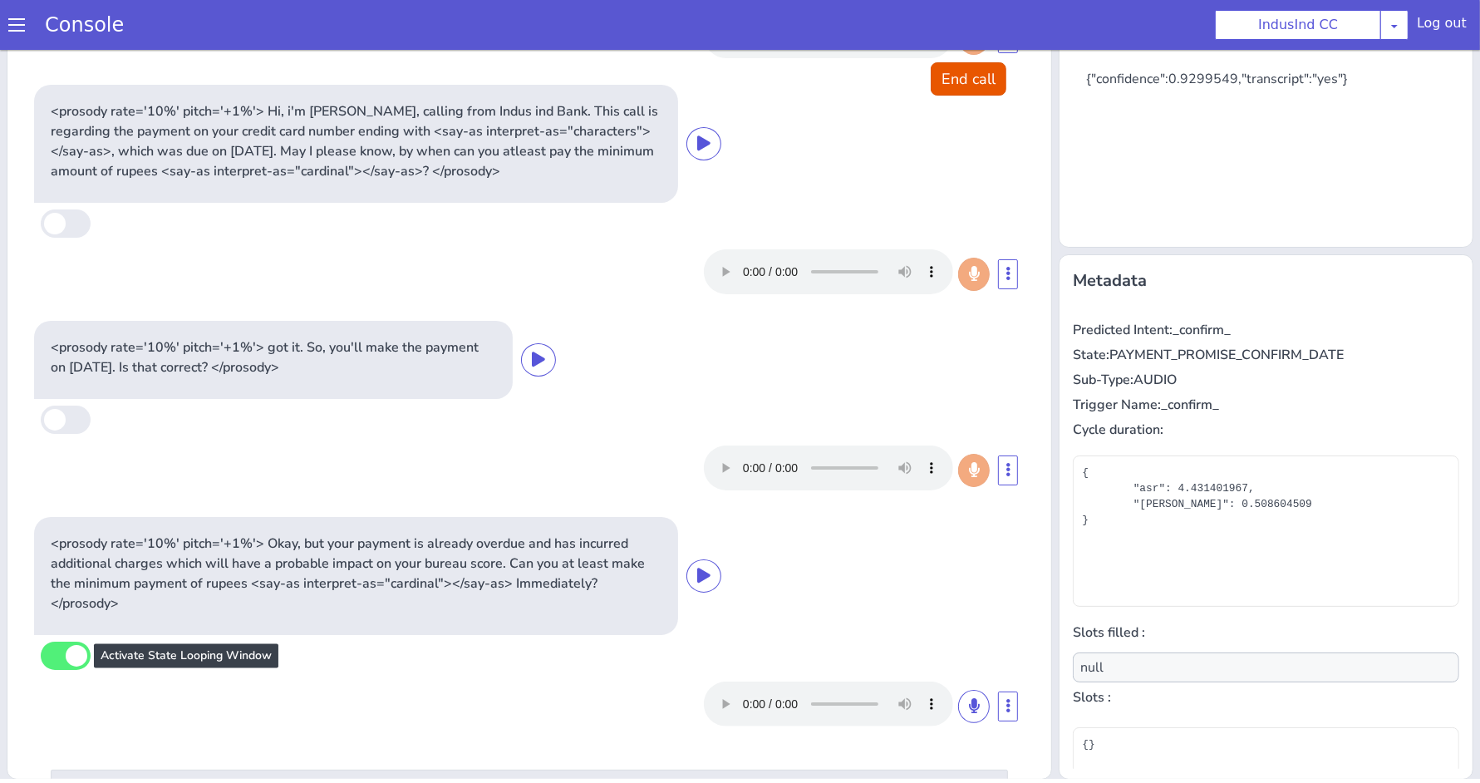
click at [74, 670] on span at bounding box center [66, 655] width 50 height 28
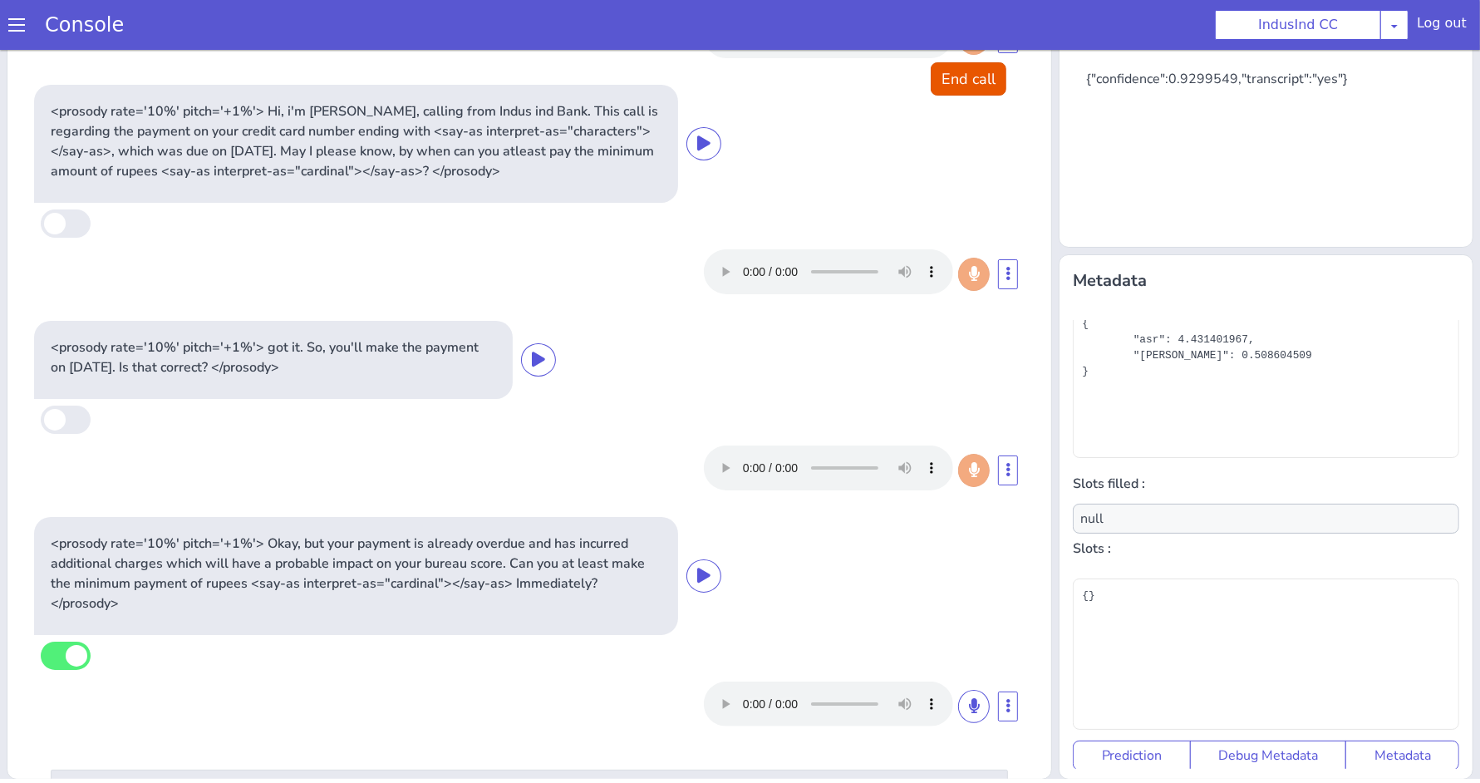
scroll to position [0, 0]
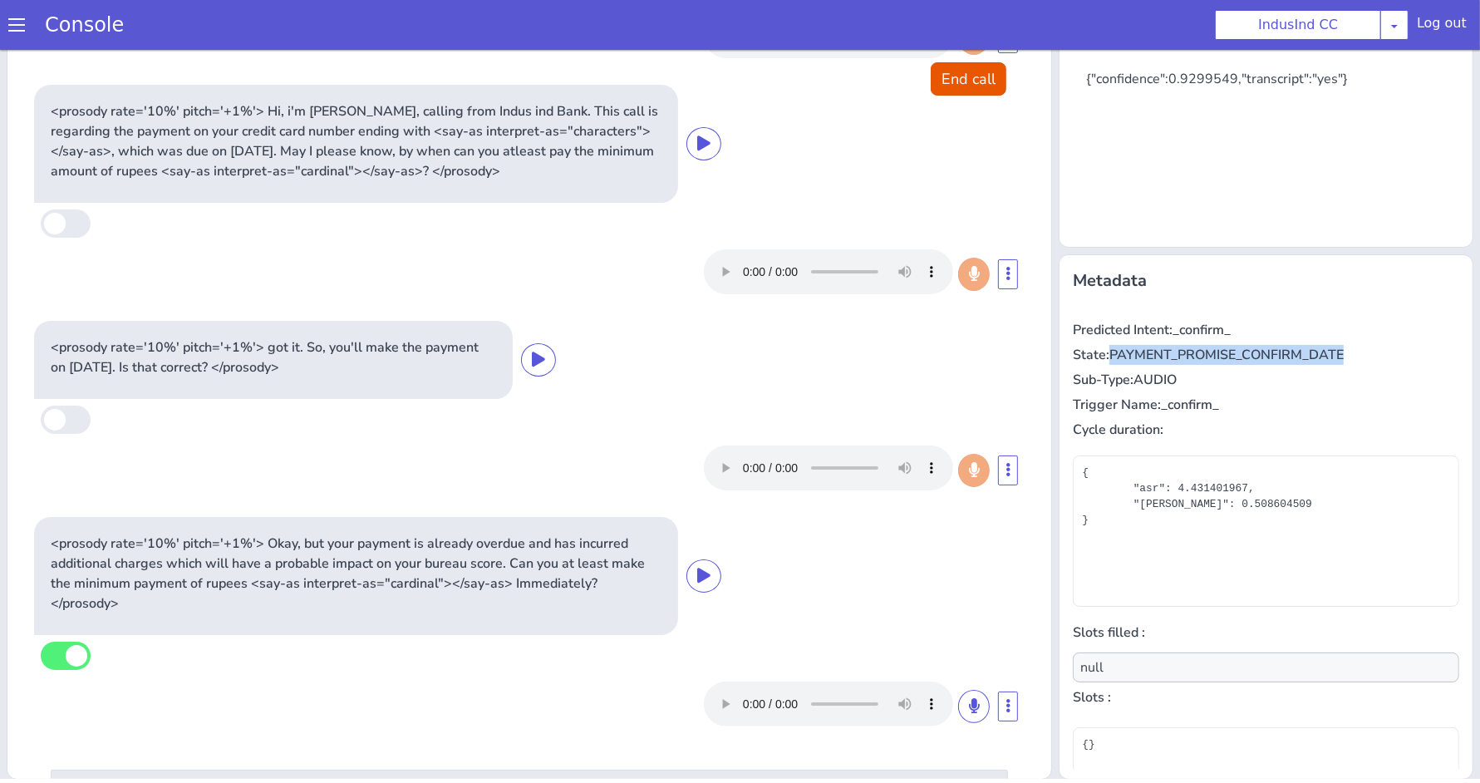
drag, startPoint x: 1335, startPoint y: 346, endPoint x: 1103, endPoint y: 357, distance: 232.9
click at [1103, 357] on p "State: PAYMENT_PROMISE_CONFIRM_DATE" at bounding box center [1266, 355] width 386 height 20
copy p "PAYMENT_PROMISE_CONFIRM_DATE"
click at [631, 553] on p "<prosody rate='10%' pitch='+1%'> Okay, but your payment is already overdue and …" at bounding box center [356, 573] width 611 height 80
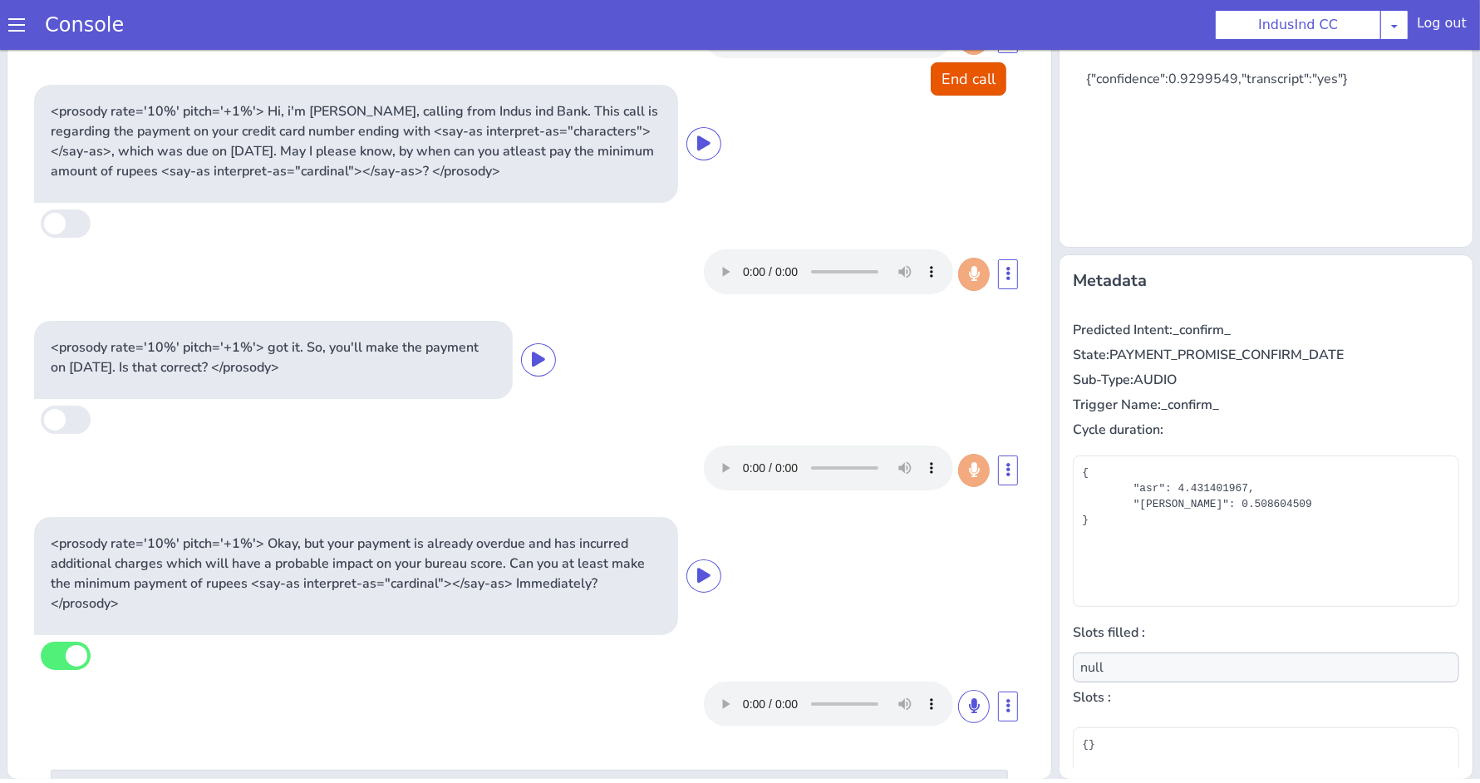
click at [509, 378] on div "<prosody rate='10%' pitch='+1%'> got it. So, you'll make the payment on 01 Octo…" at bounding box center [273, 360] width 479 height 78
click at [496, 377] on p "<prosody rate='10%' pitch='+1%'> got it. So, you'll make the payment on 01 Octo…" at bounding box center [273, 357] width 445 height 40
click at [548, 597] on p "<prosody rate='10%' pitch='+1%'> Okay, but your payment is already overdue and …" at bounding box center [356, 573] width 611 height 80
click at [958, 715] on button at bounding box center [974, 706] width 32 height 33
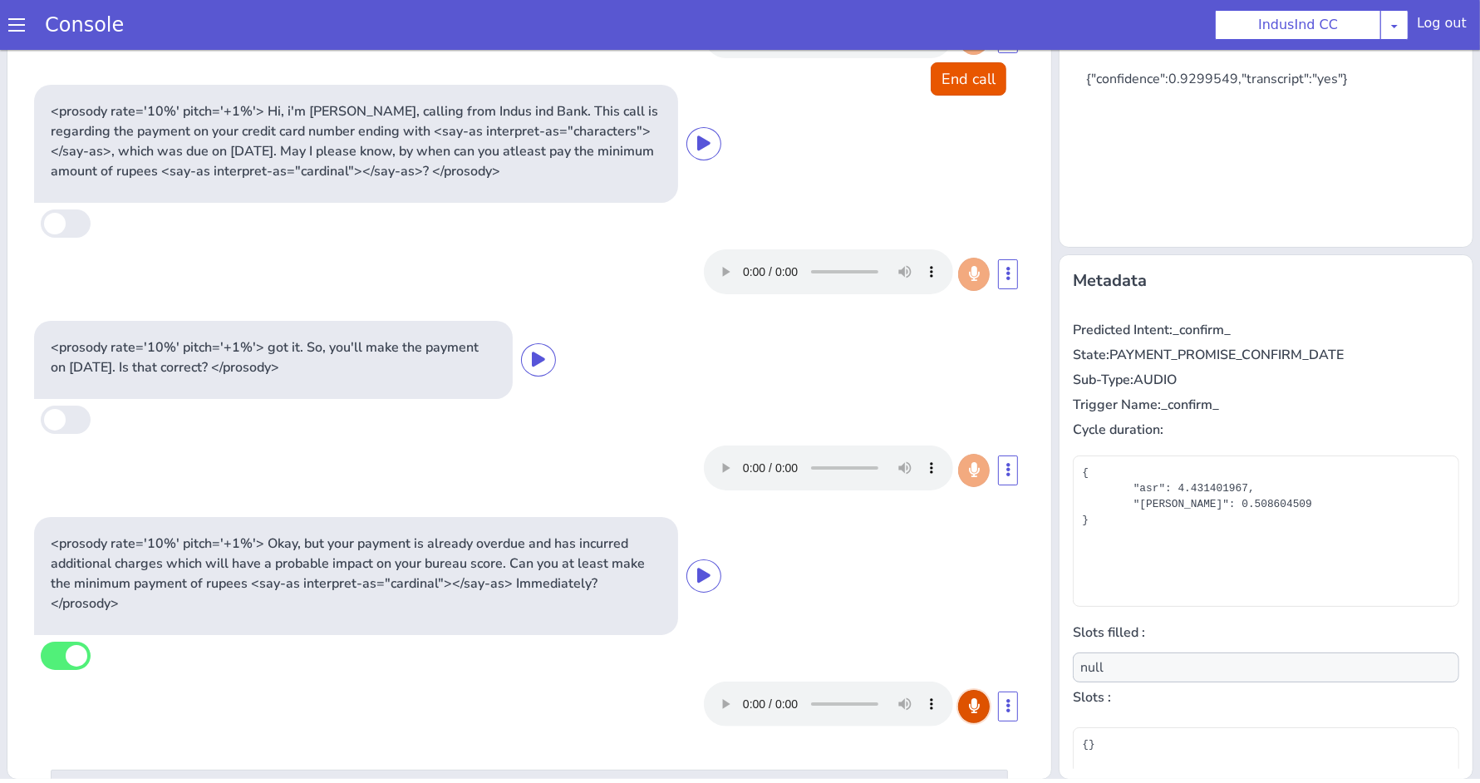
click at [958, 715] on button at bounding box center [974, 706] width 32 height 33
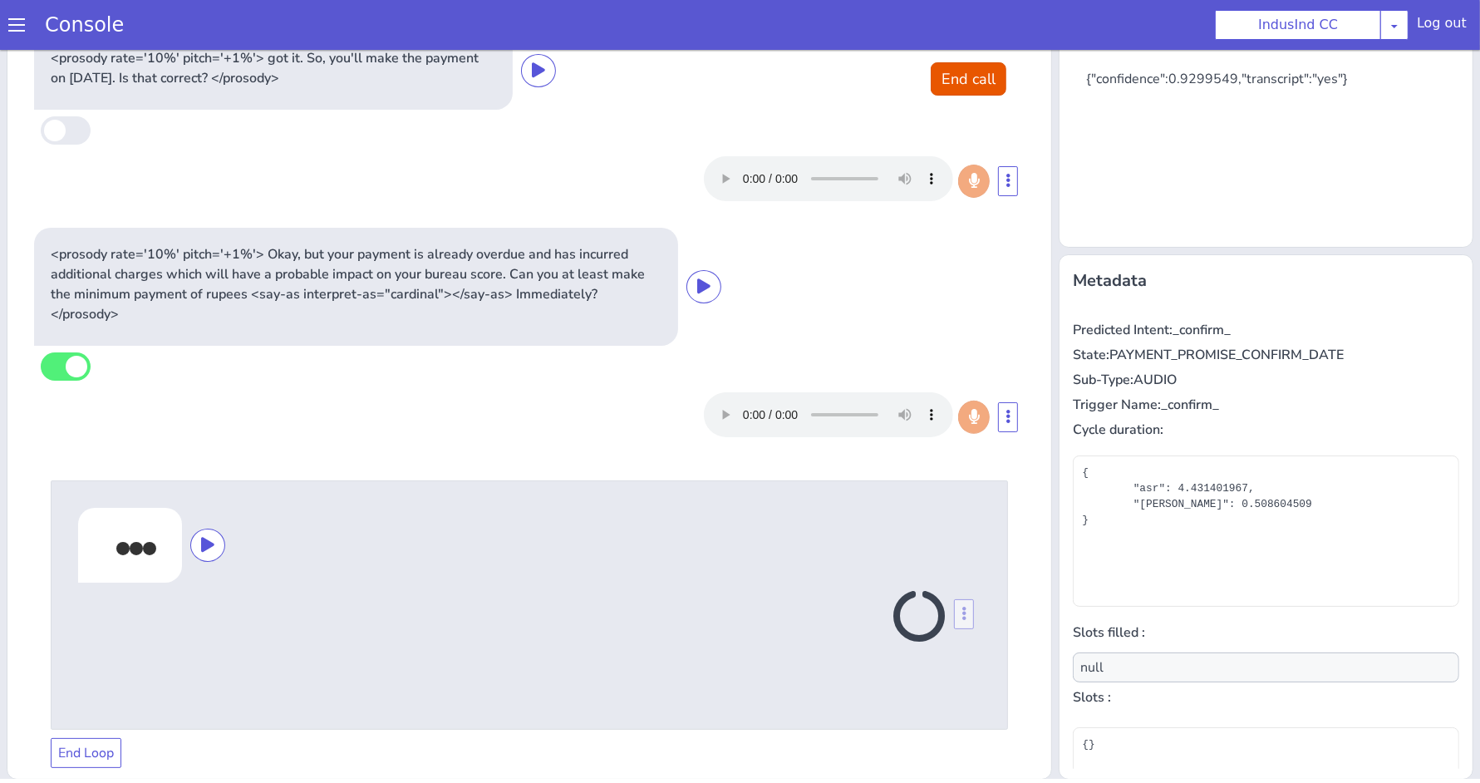
scroll to position [437, 0]
click at [91, 749] on button "End Loop" at bounding box center [86, 750] width 71 height 30
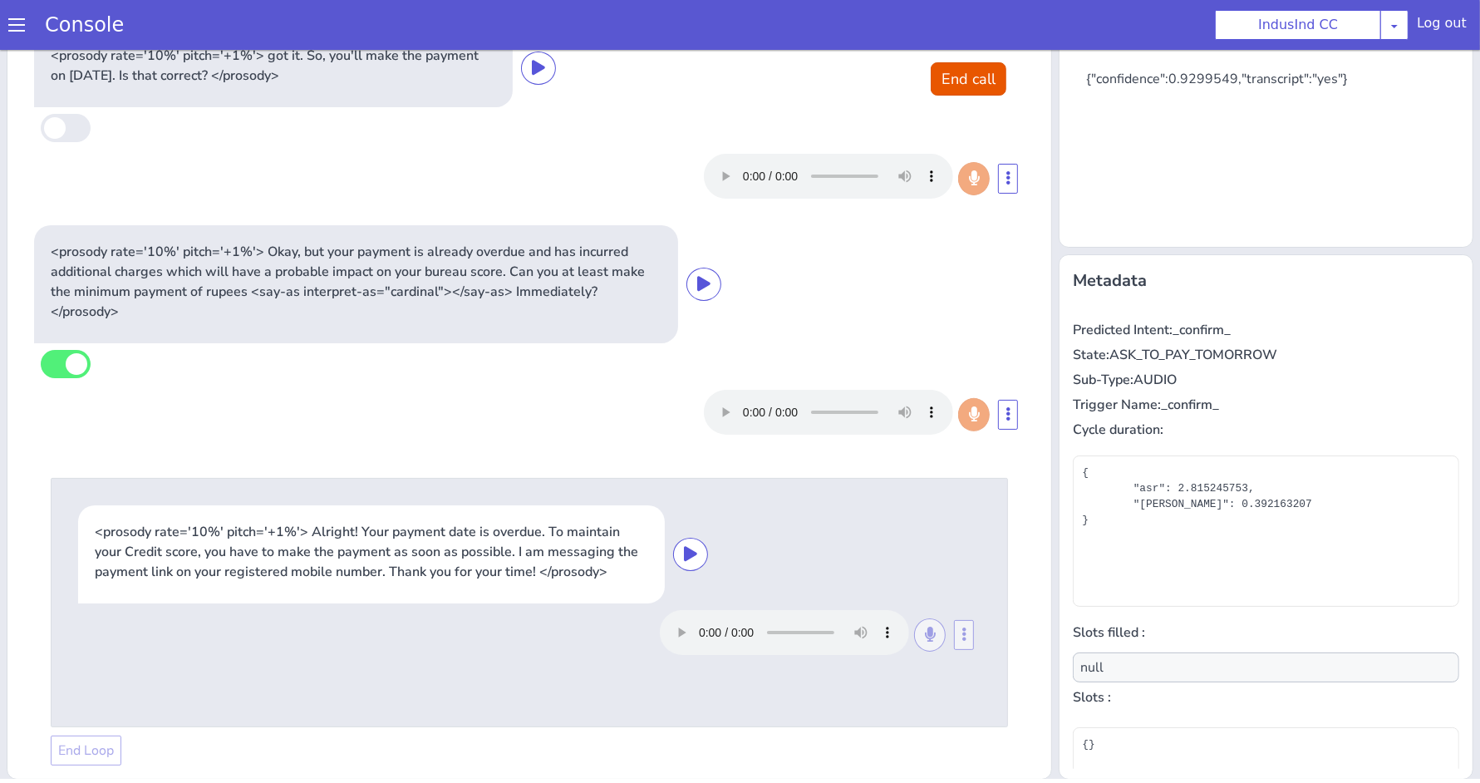
click at [950, 409] on div at bounding box center [847, 412] width 286 height 45
click at [910, 631] on div at bounding box center [803, 632] width 286 height 45
click at [442, 583] on div "<prosody rate='10%' pitch='+1%'> Alright! Your payment date is overdue. To main…" at bounding box center [371, 554] width 587 height 98
click at [944, 83] on button "End call" at bounding box center [969, 78] width 76 height 33
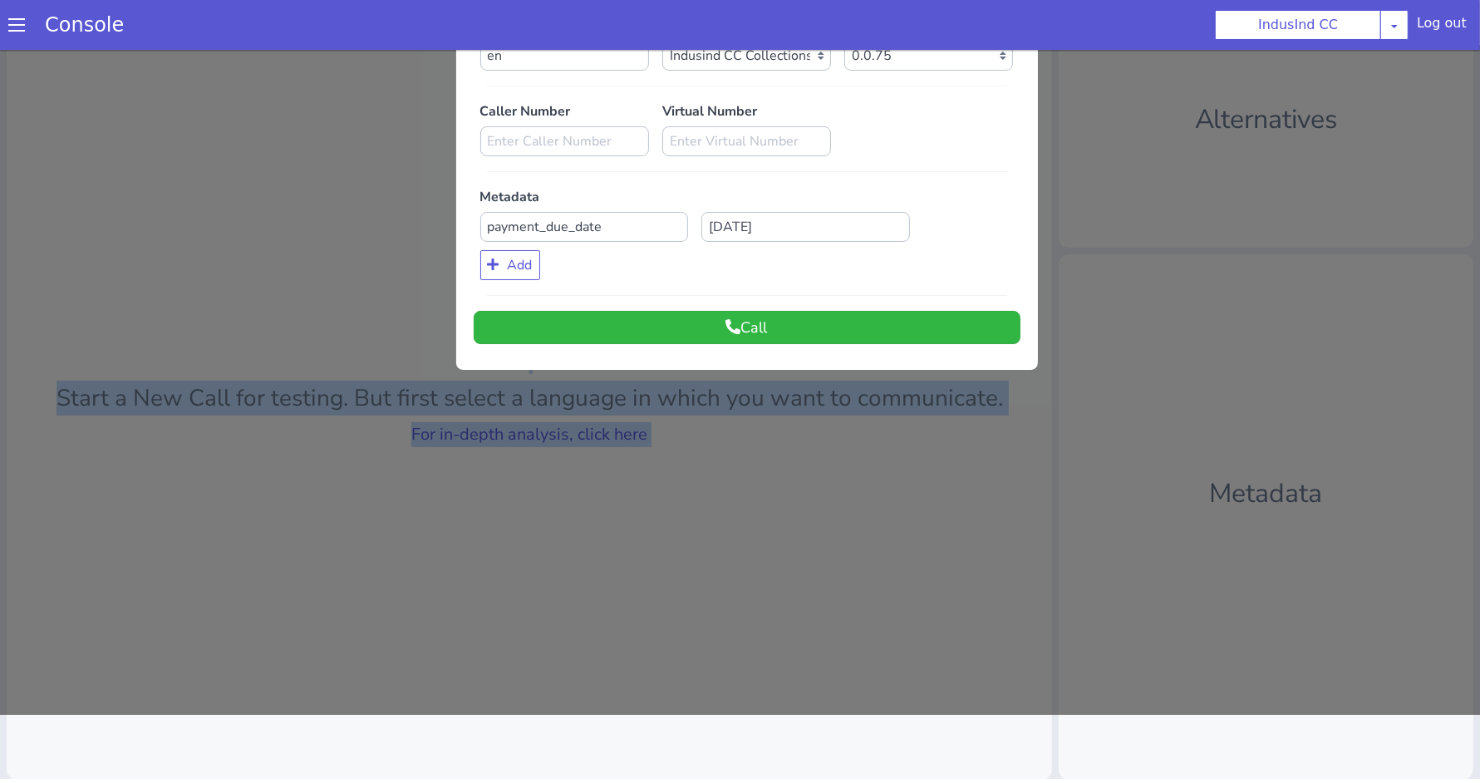
scroll to position [0, 0]
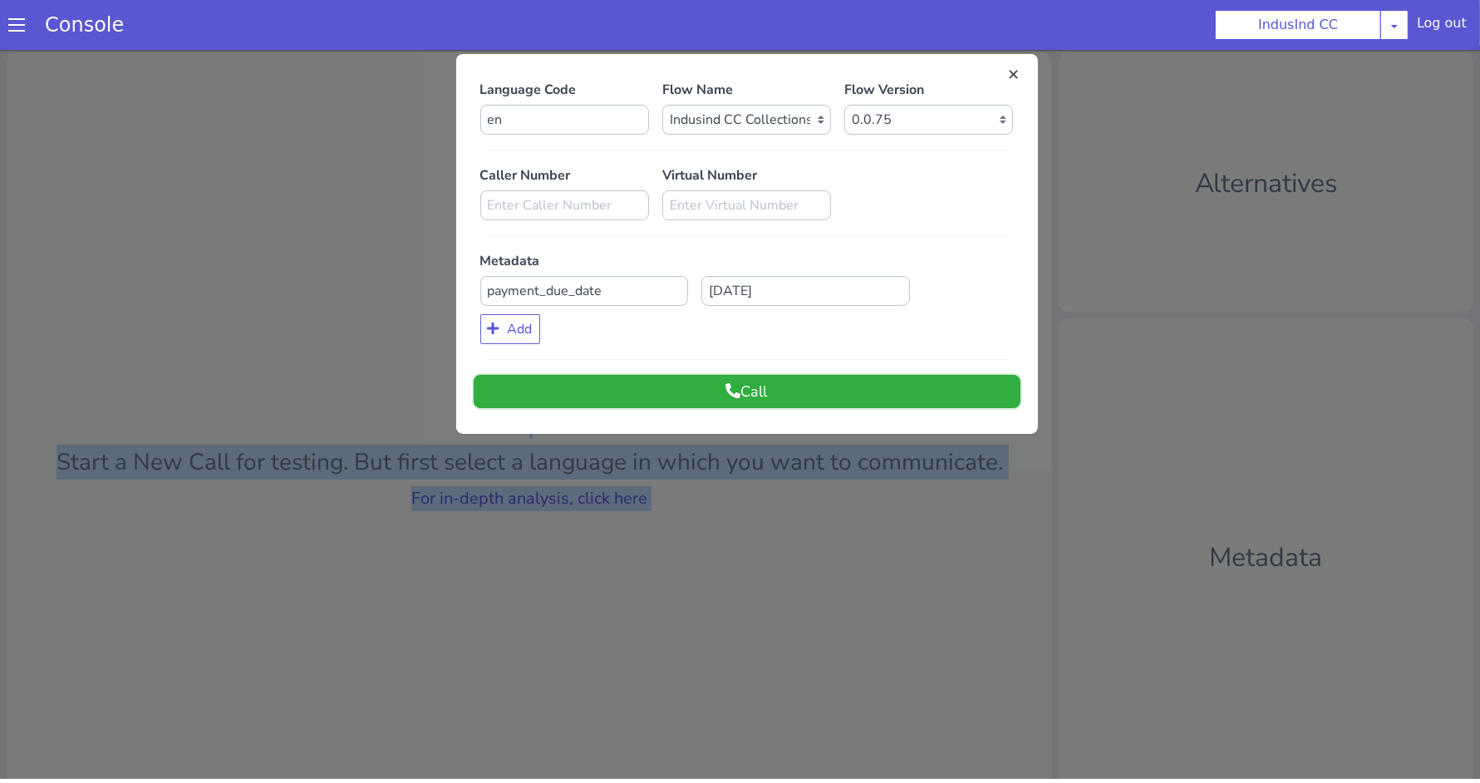
click at [715, 391] on button "Call" at bounding box center [747, 391] width 547 height 33
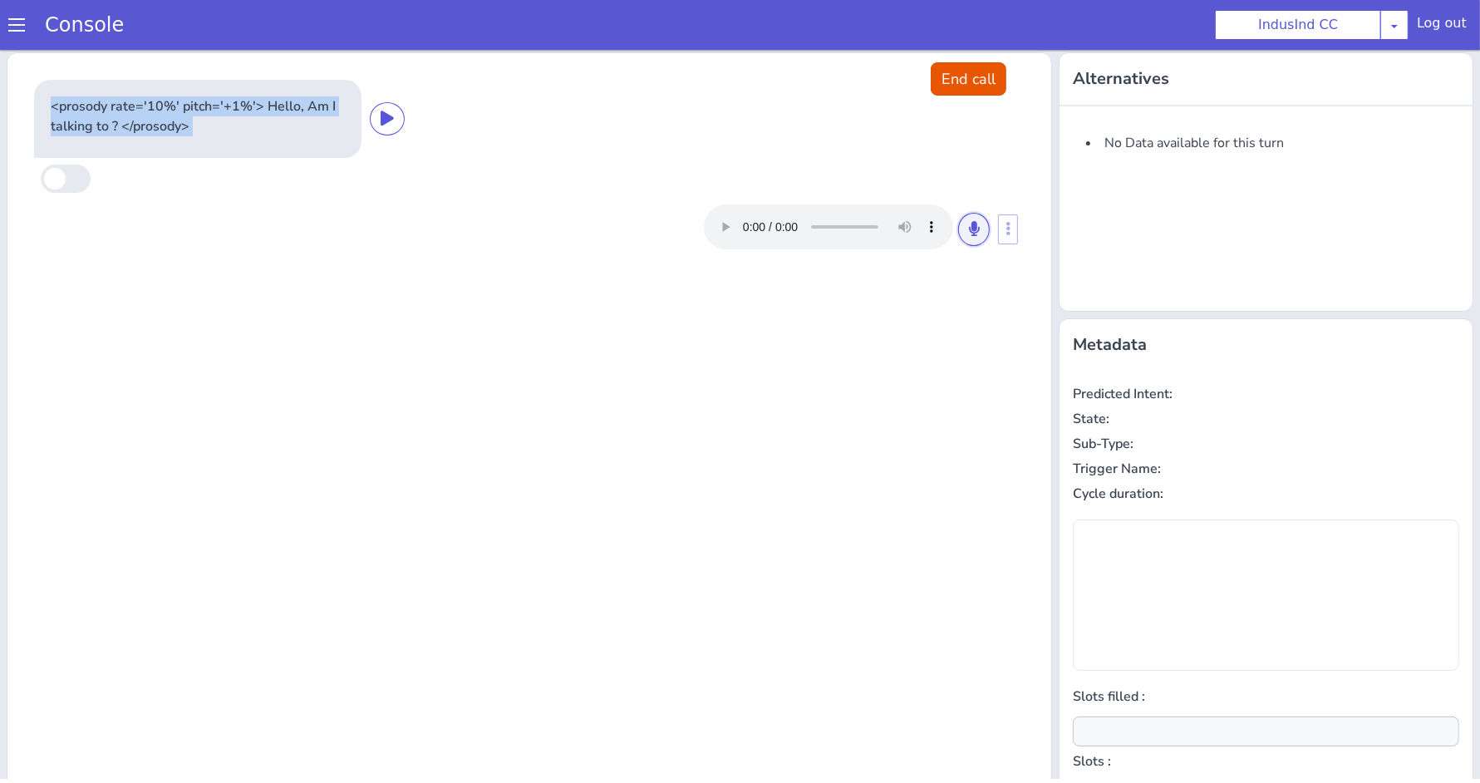
click at [971, 229] on button at bounding box center [974, 229] width 32 height 33
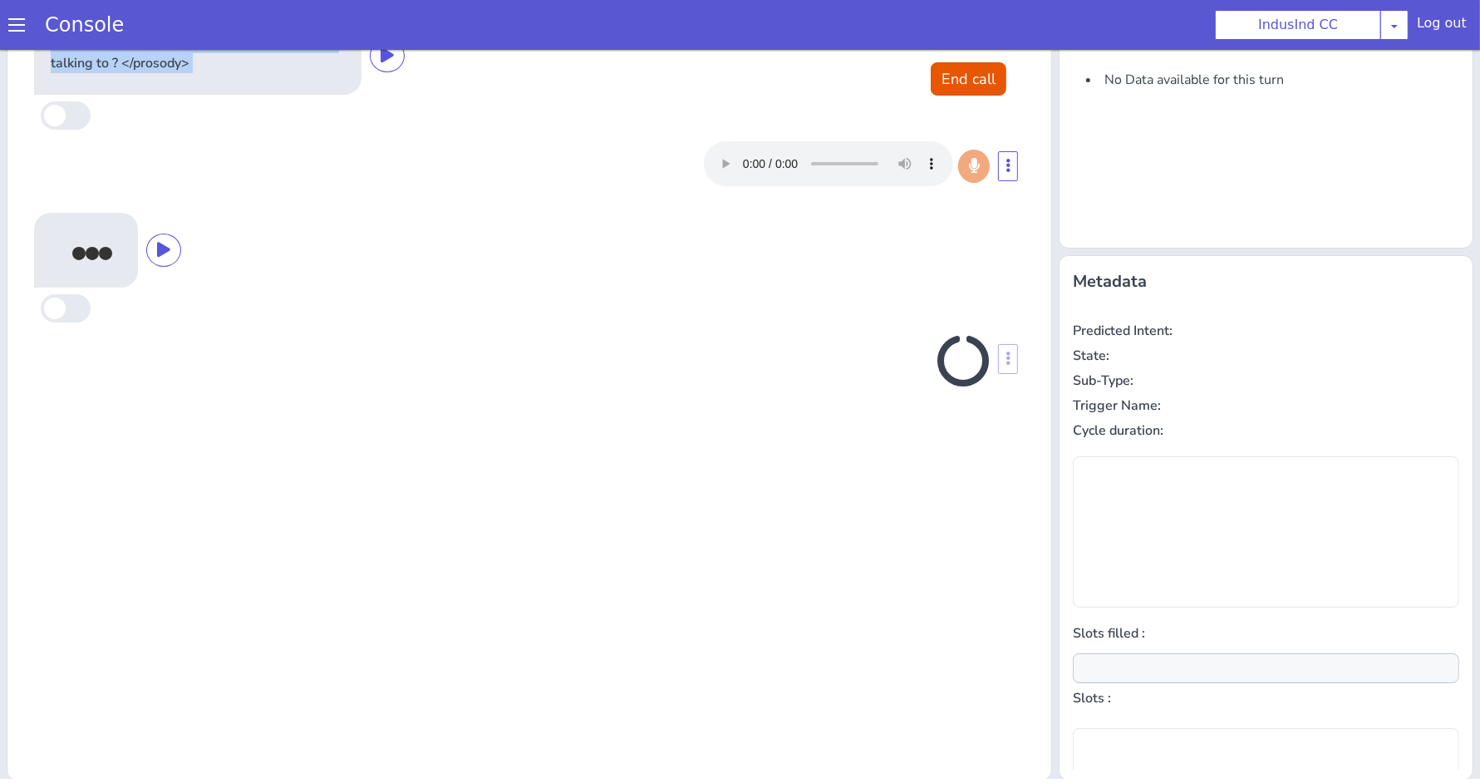
scroll to position [64, 0]
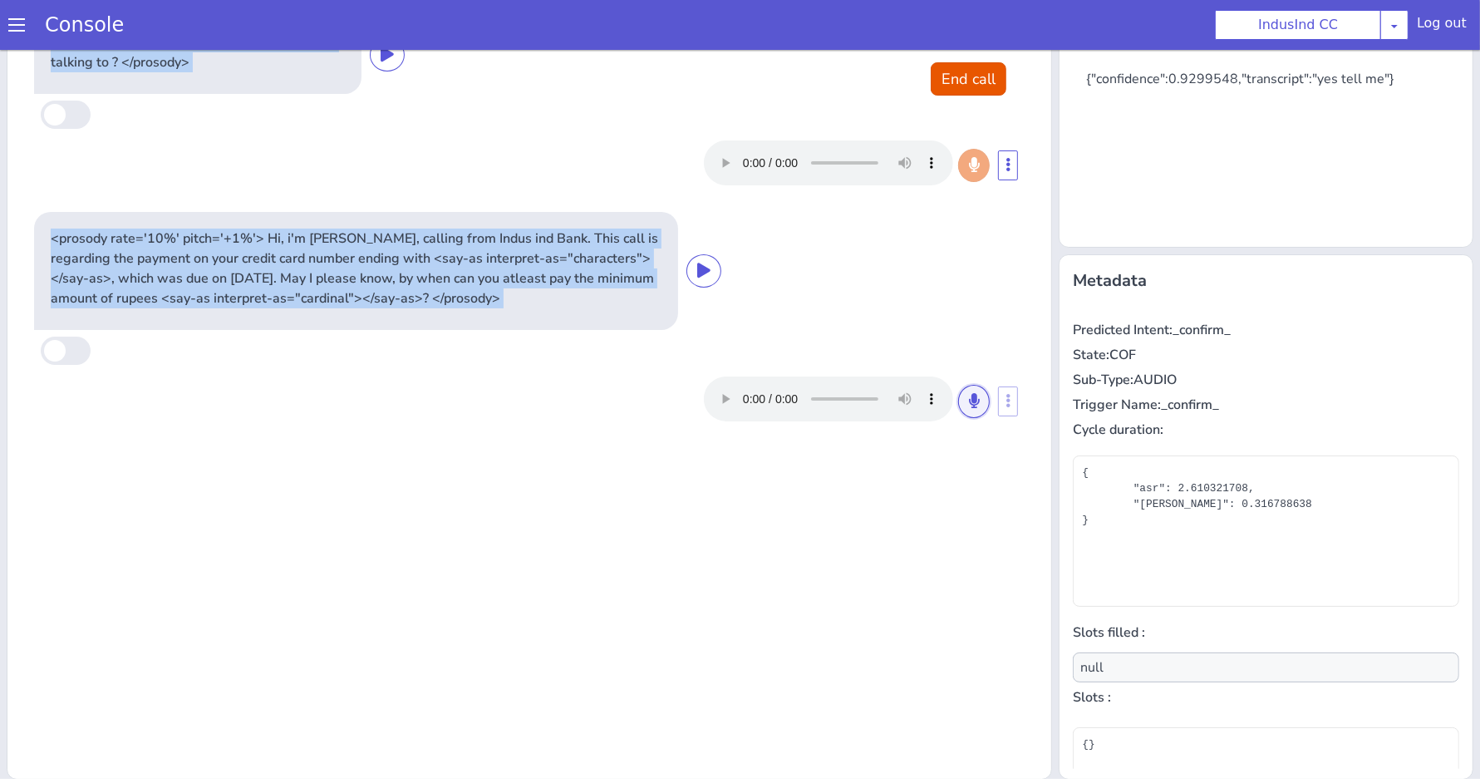
click at [969, 393] on icon at bounding box center [974, 400] width 10 height 15
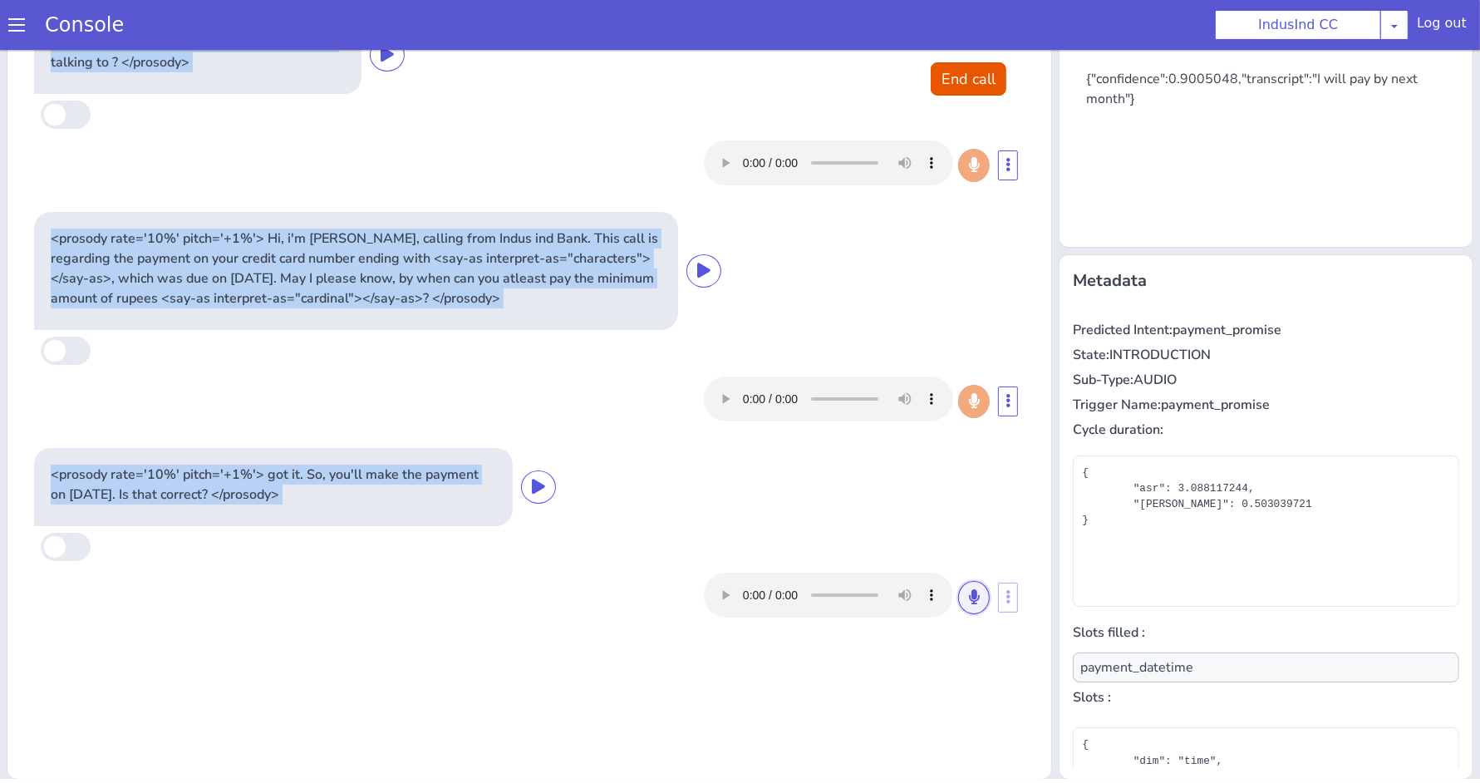
click at [969, 601] on icon at bounding box center [974, 596] width 10 height 15
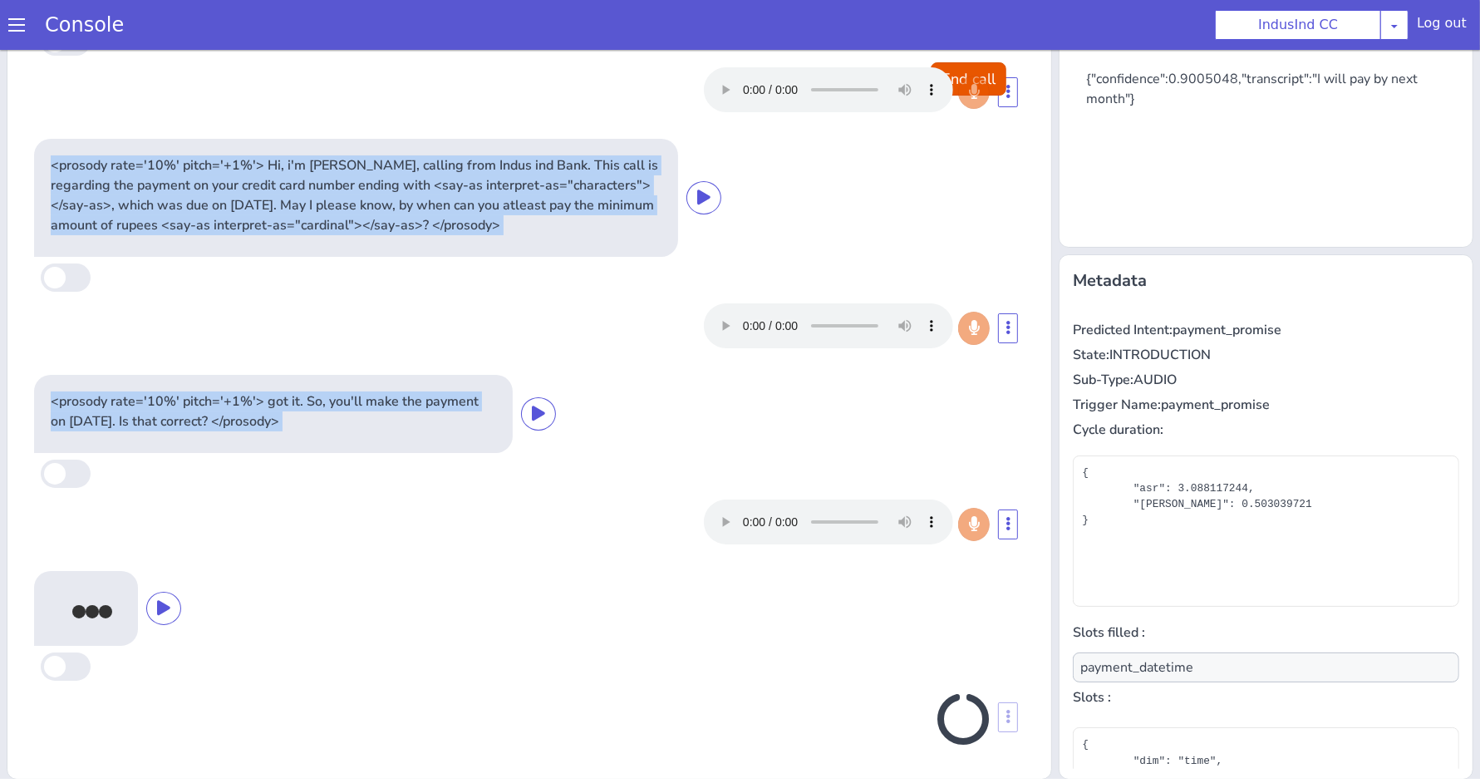
type input "null"
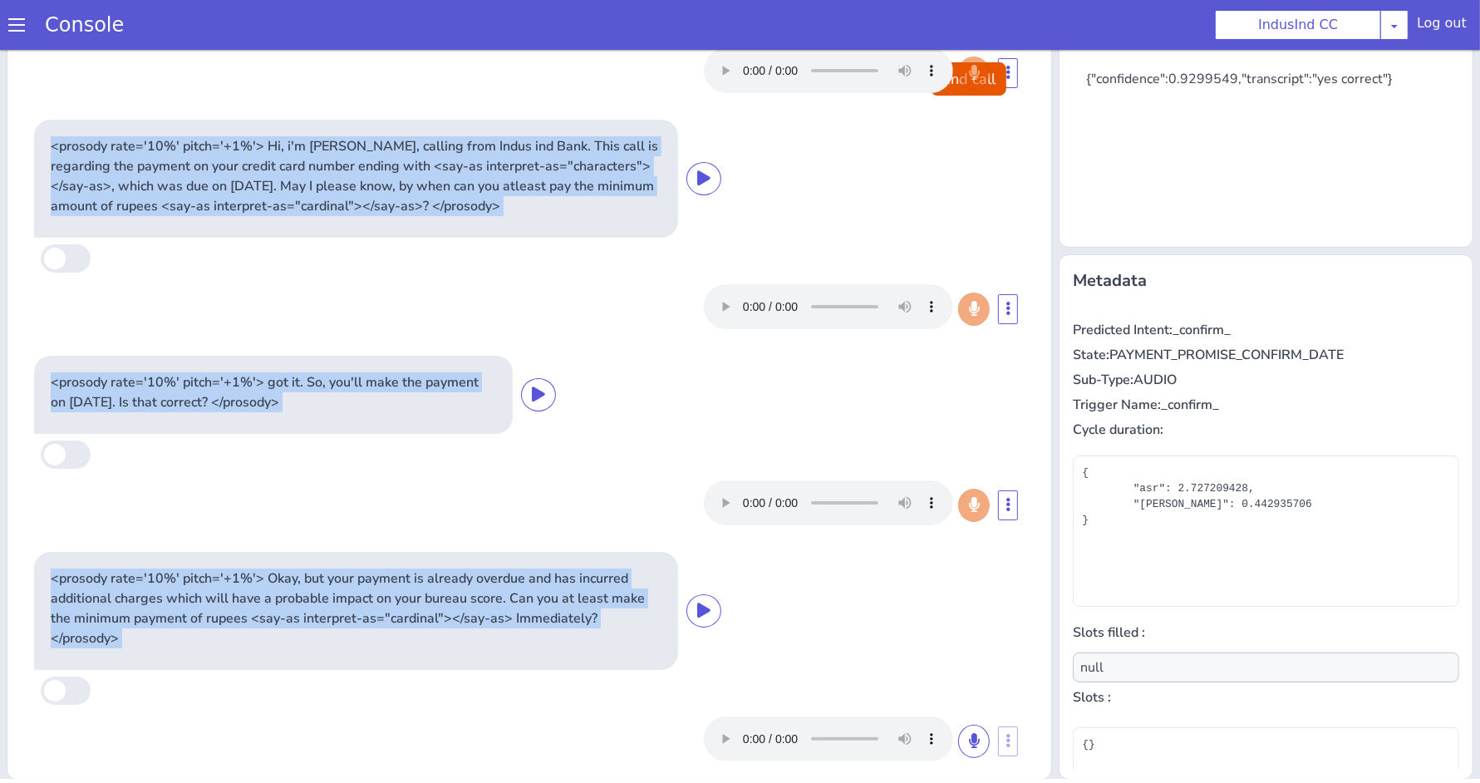
scroll to position [127, 0]
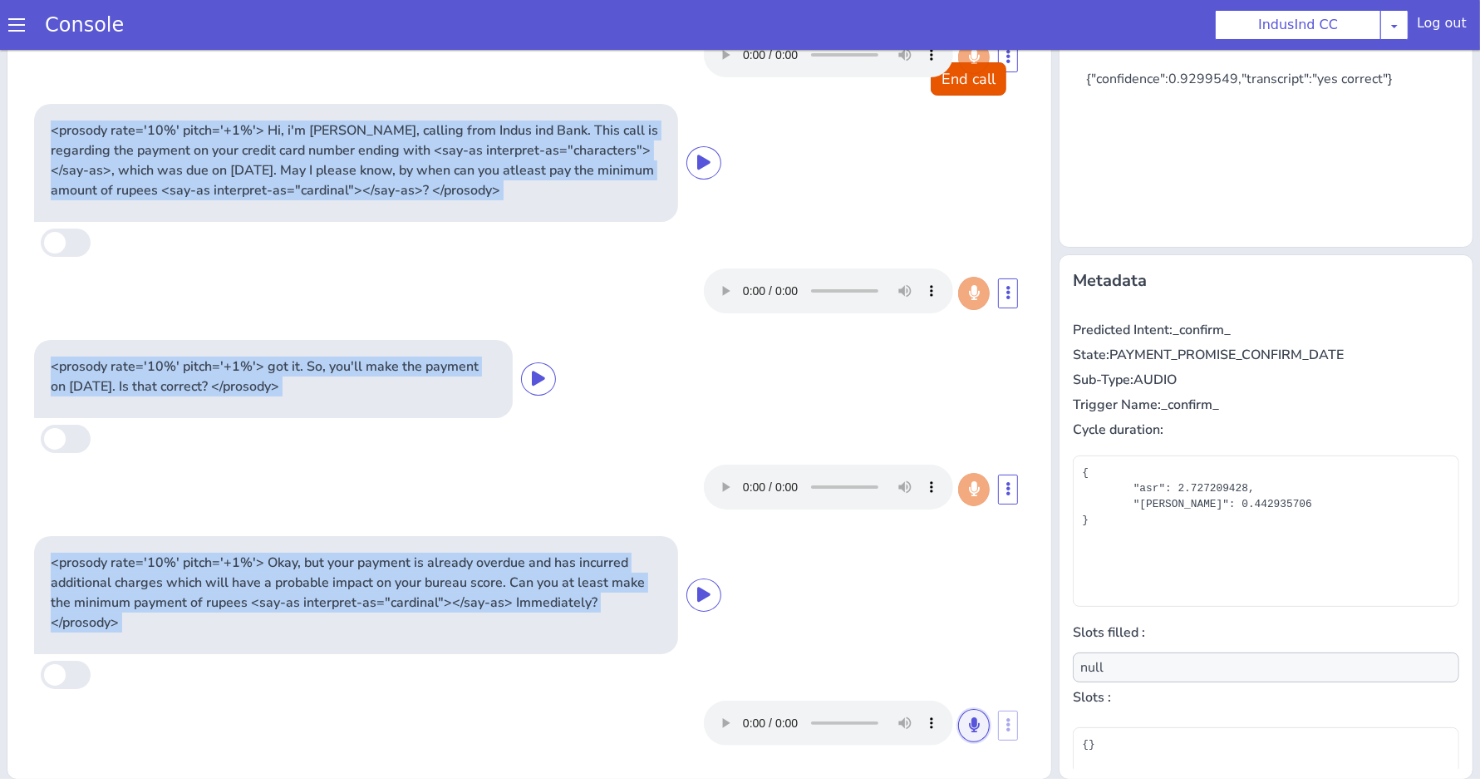
click at [958, 725] on button at bounding box center [974, 725] width 32 height 33
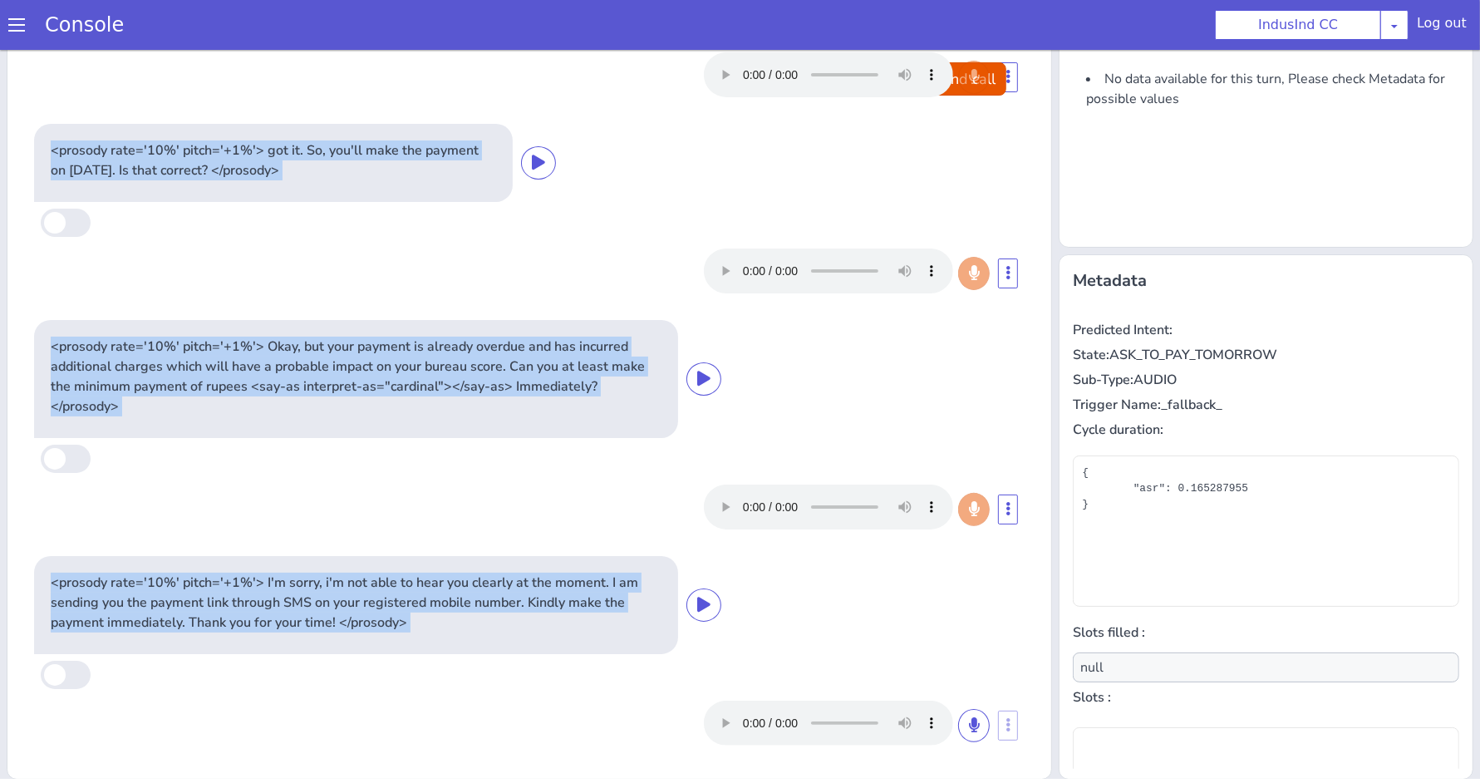
scroll to position [343, 0]
click at [979, 100] on div at bounding box center [529, 75] width 990 height 58
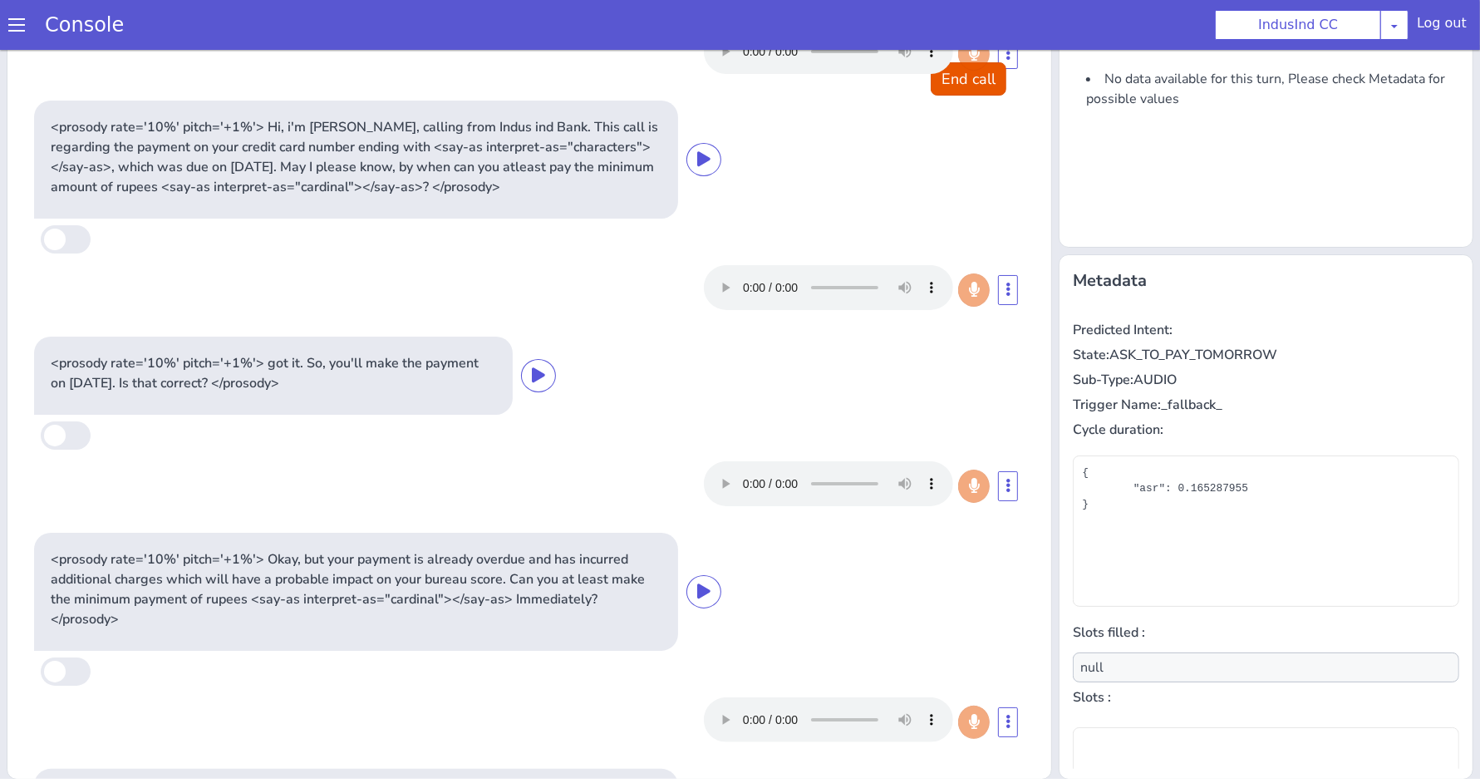
scroll to position [0, 0]
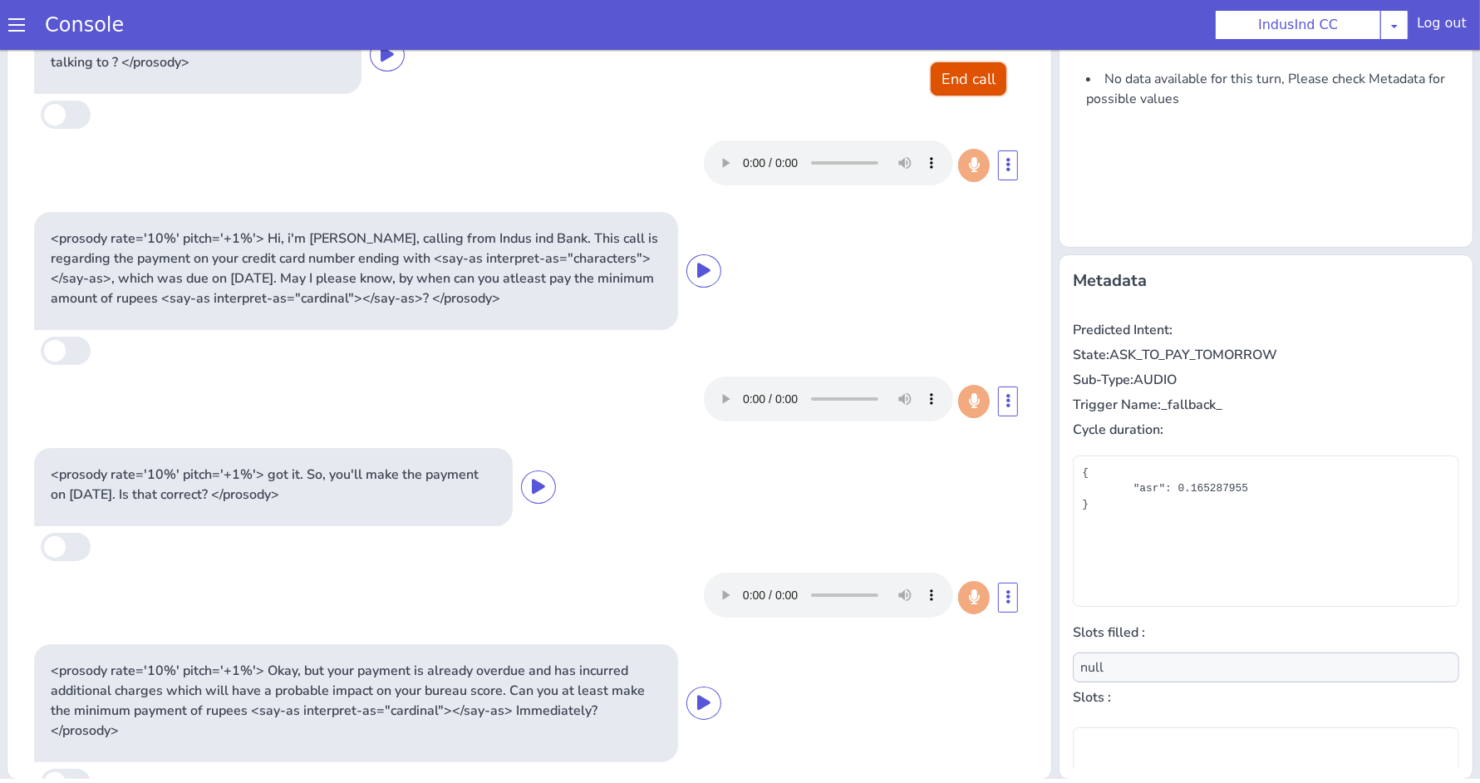
click at [953, 73] on button "End call" at bounding box center [969, 78] width 76 height 33
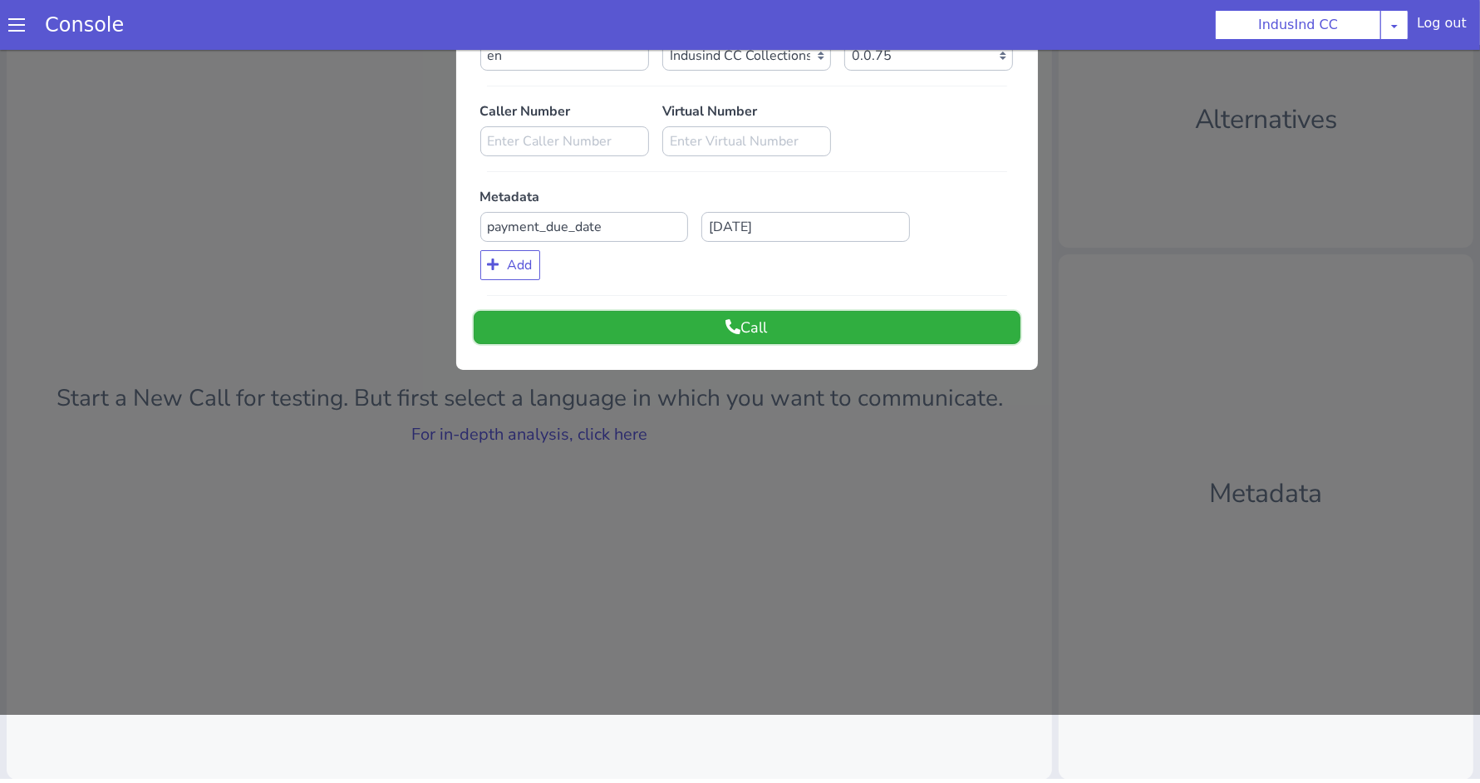
click at [756, 321] on button "Call" at bounding box center [747, 327] width 547 height 33
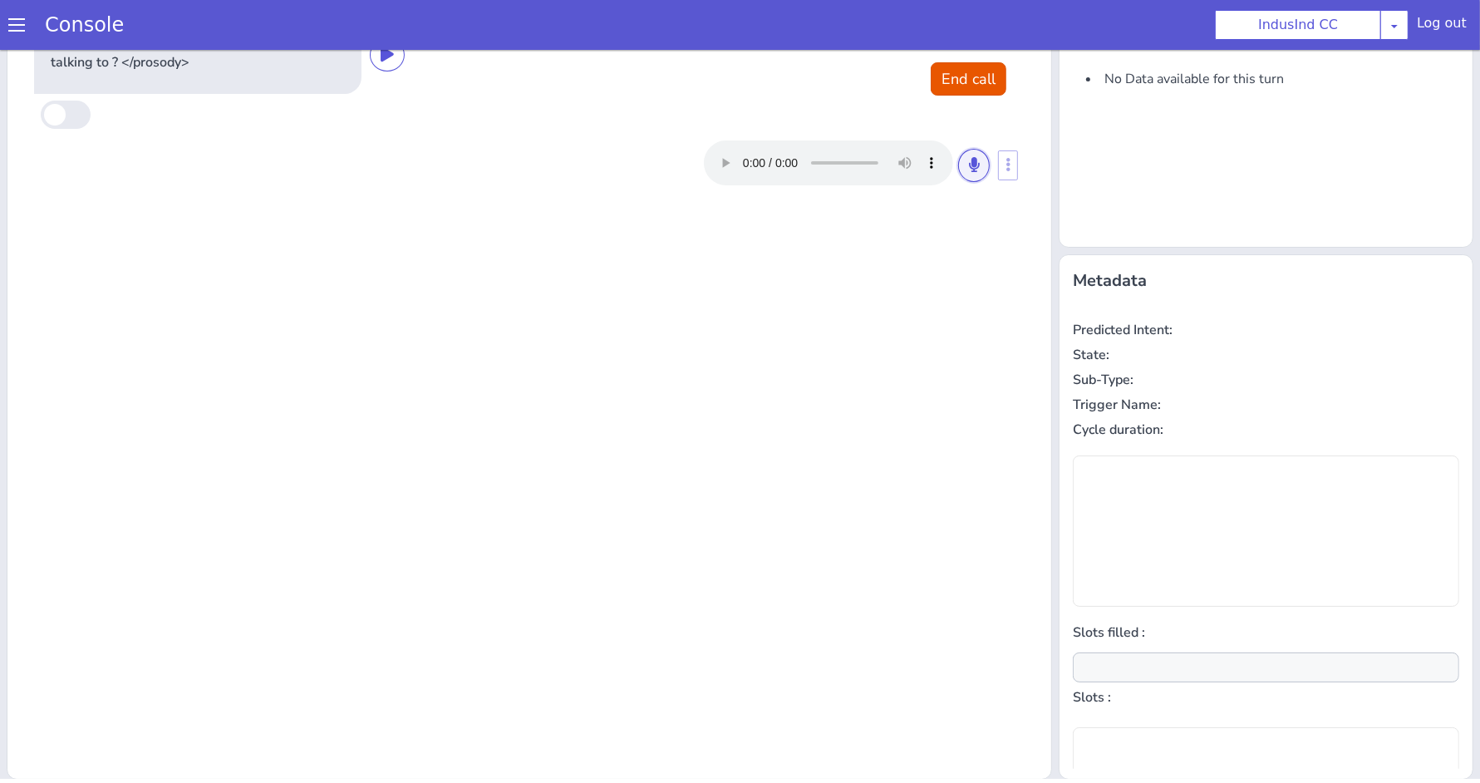
click at [969, 159] on icon at bounding box center [974, 164] width 10 height 15
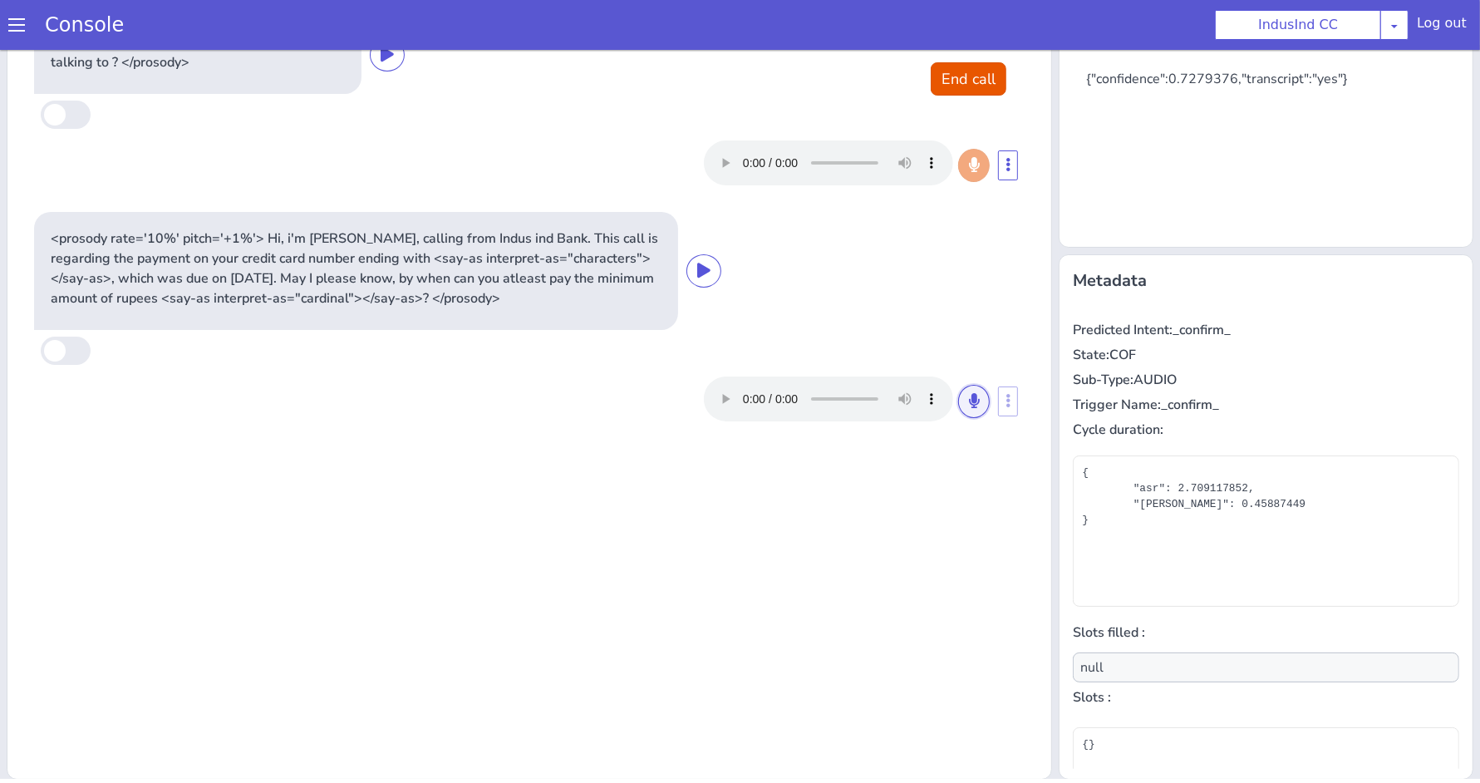
click at [969, 394] on icon at bounding box center [974, 400] width 10 height 15
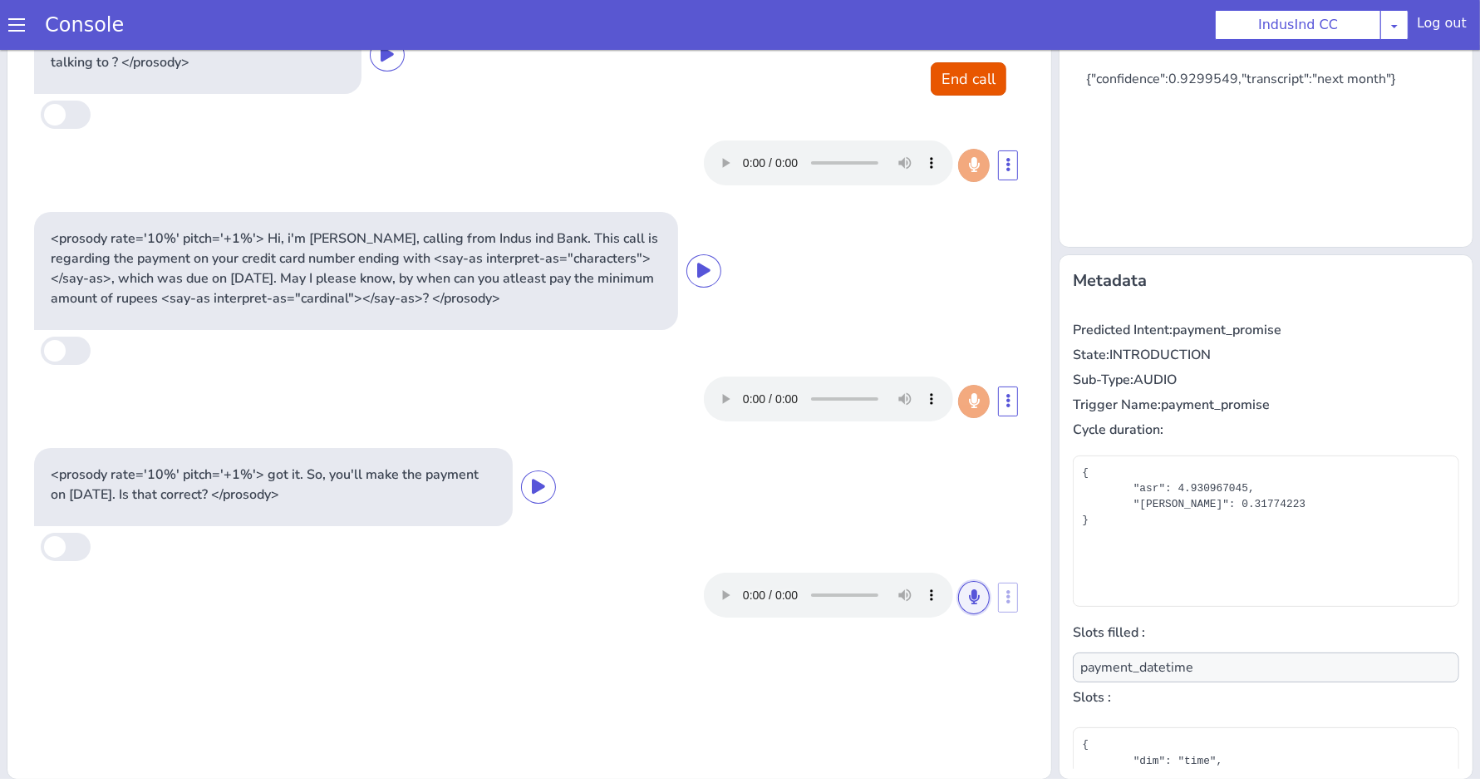
click at [969, 594] on icon at bounding box center [974, 596] width 10 height 15
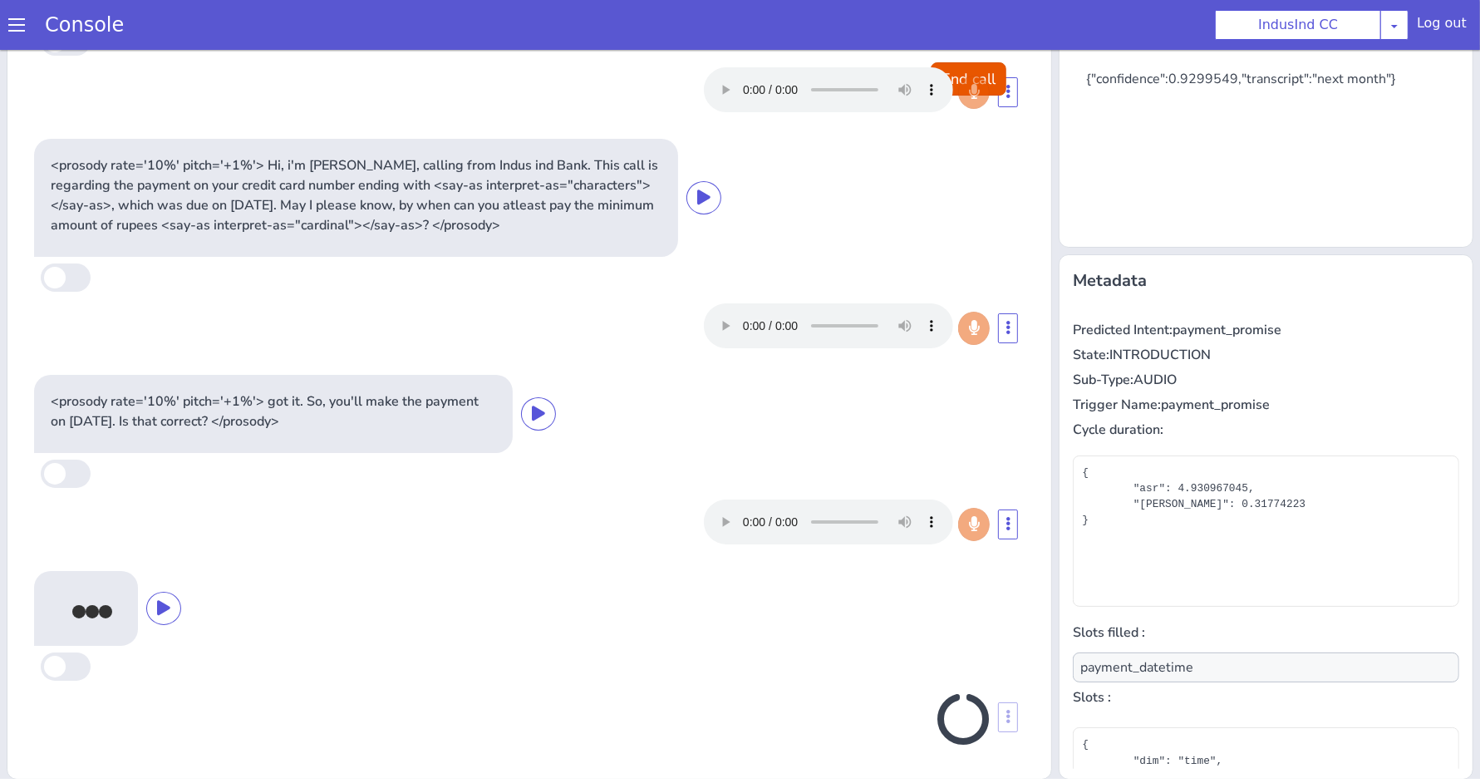
type input "null"
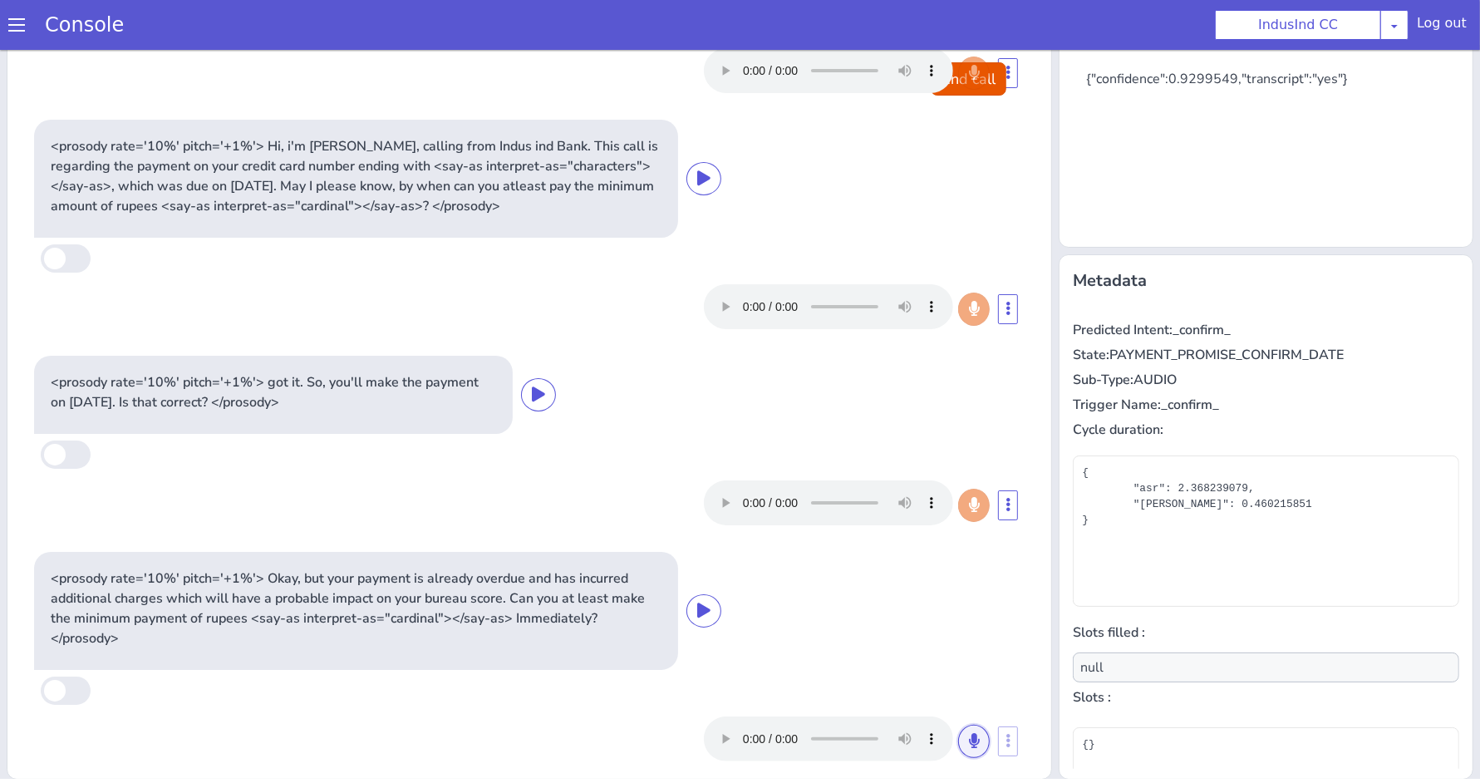
click at [958, 758] on button at bounding box center [974, 741] width 32 height 33
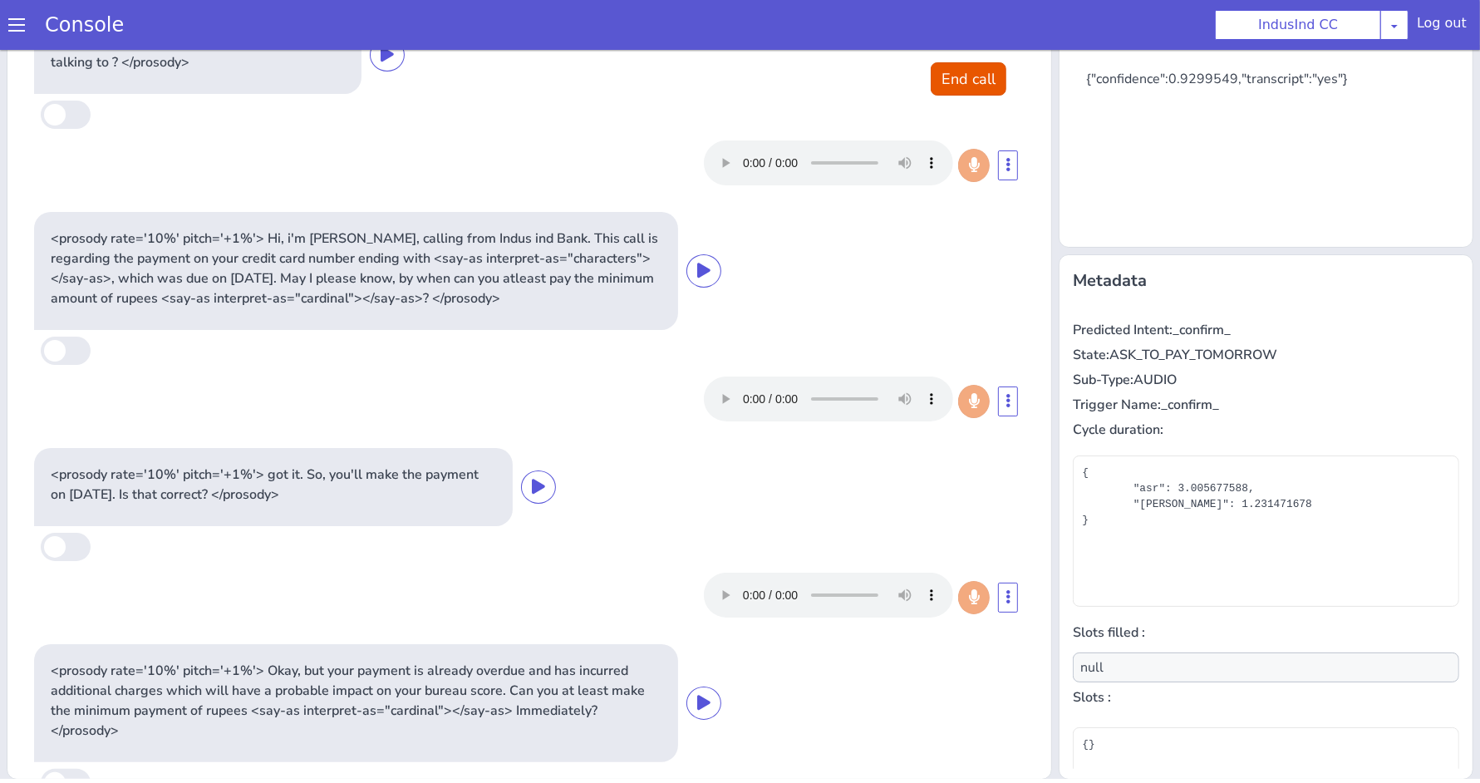
scroll to position [0, 0]
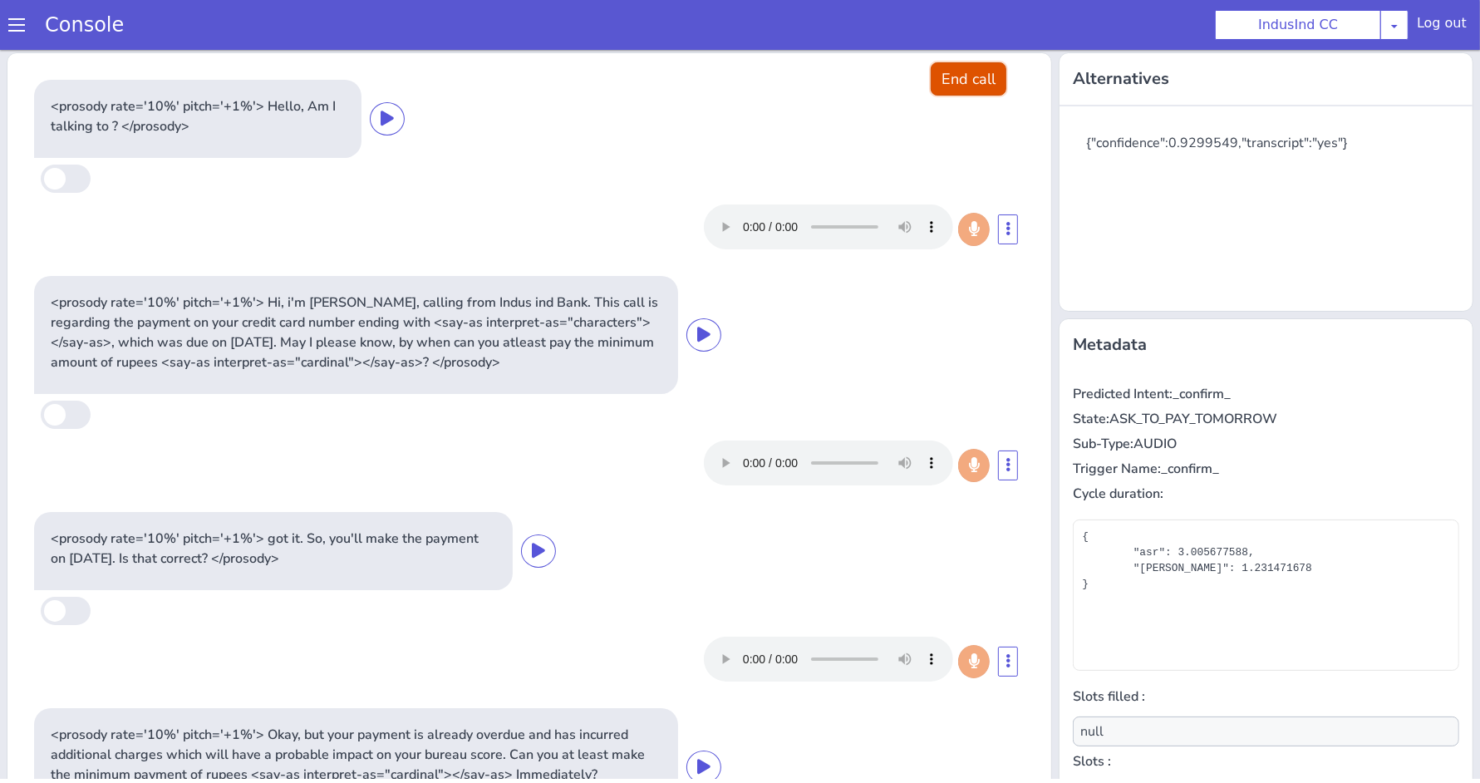
click at [931, 77] on button "End call" at bounding box center [969, 78] width 76 height 33
